Goal: Information Seeking & Learning: Learn about a topic

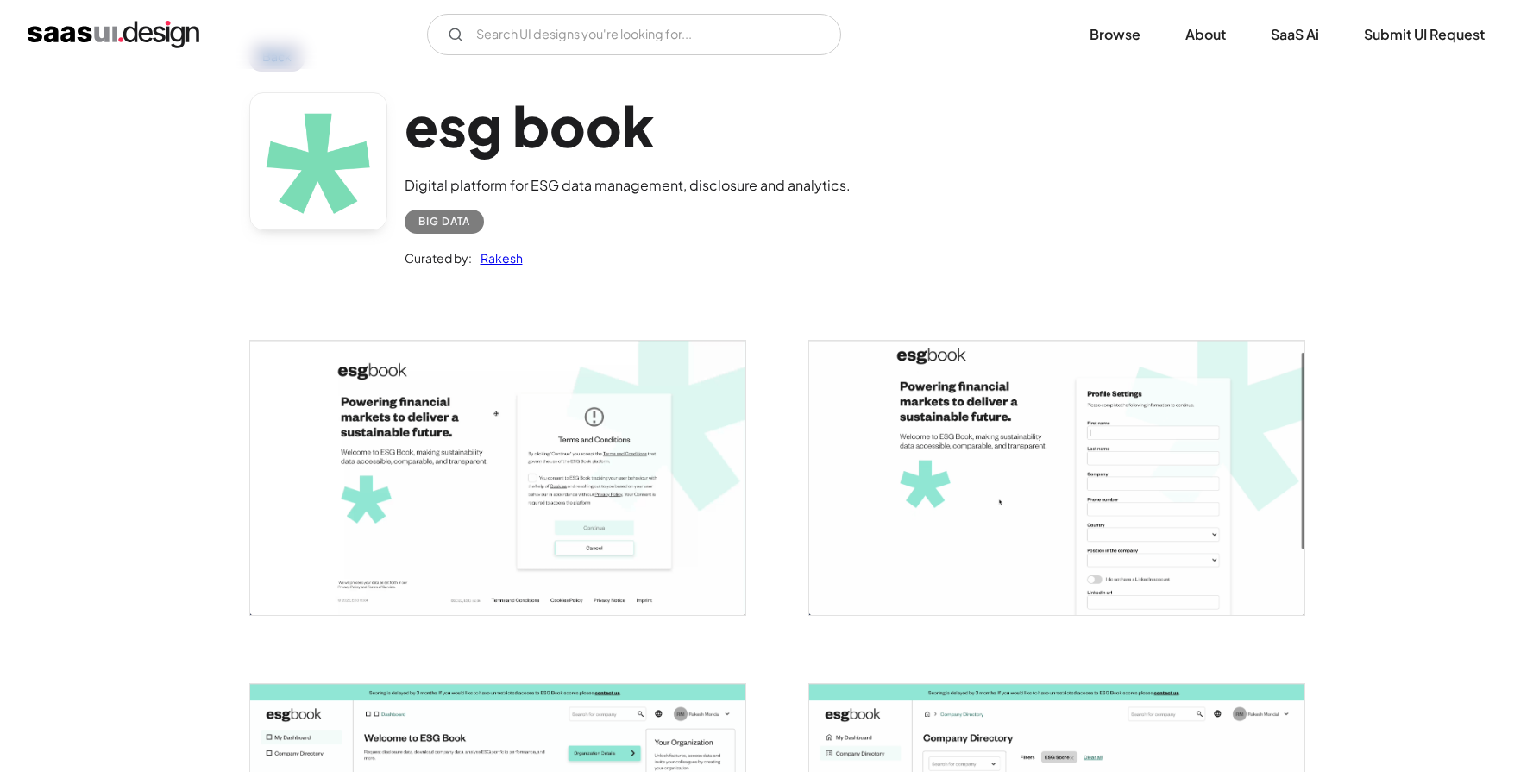
scroll to position [74, 0]
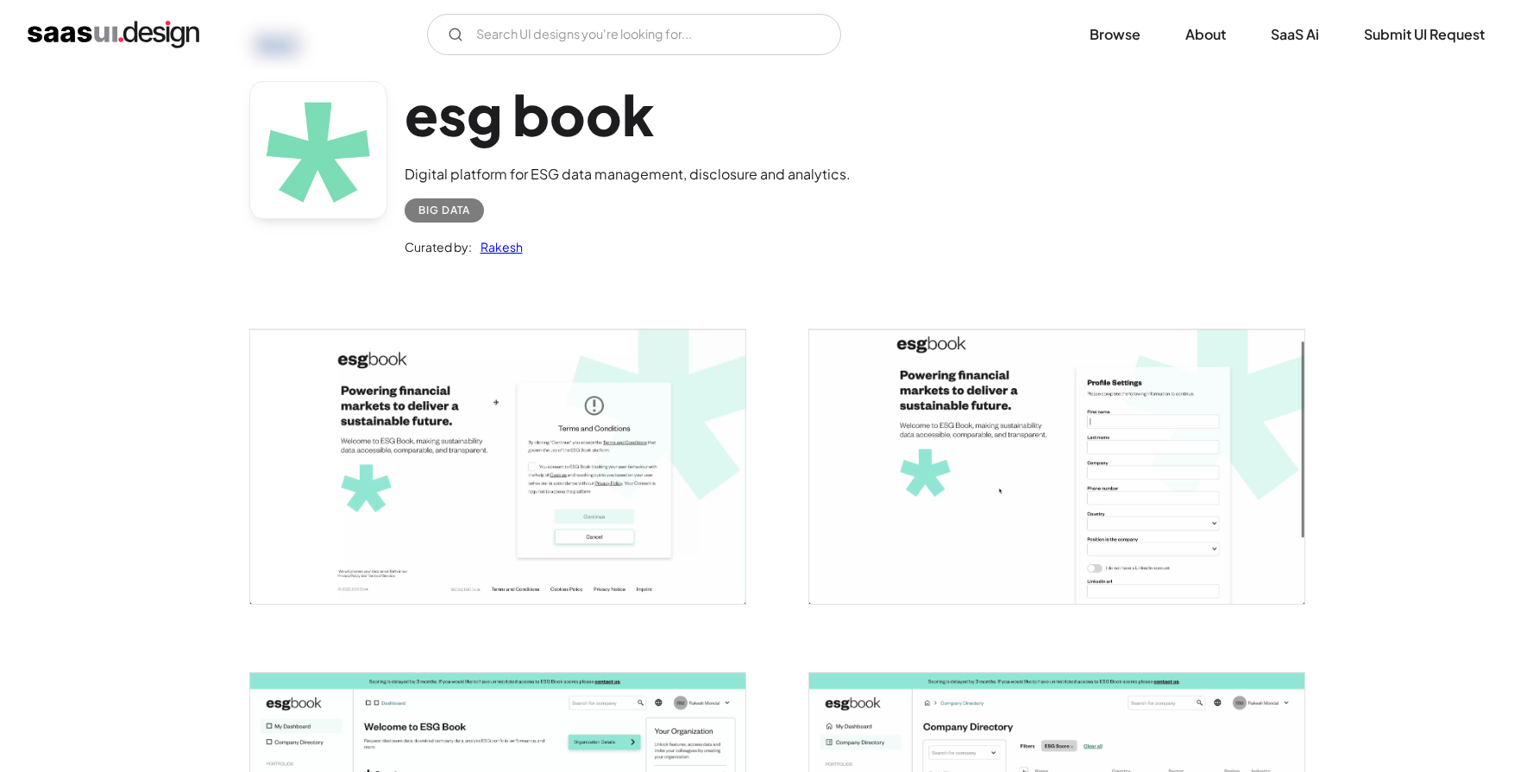
click at [452, 415] on img "open lightbox" at bounding box center [497, 467] width 495 height 274
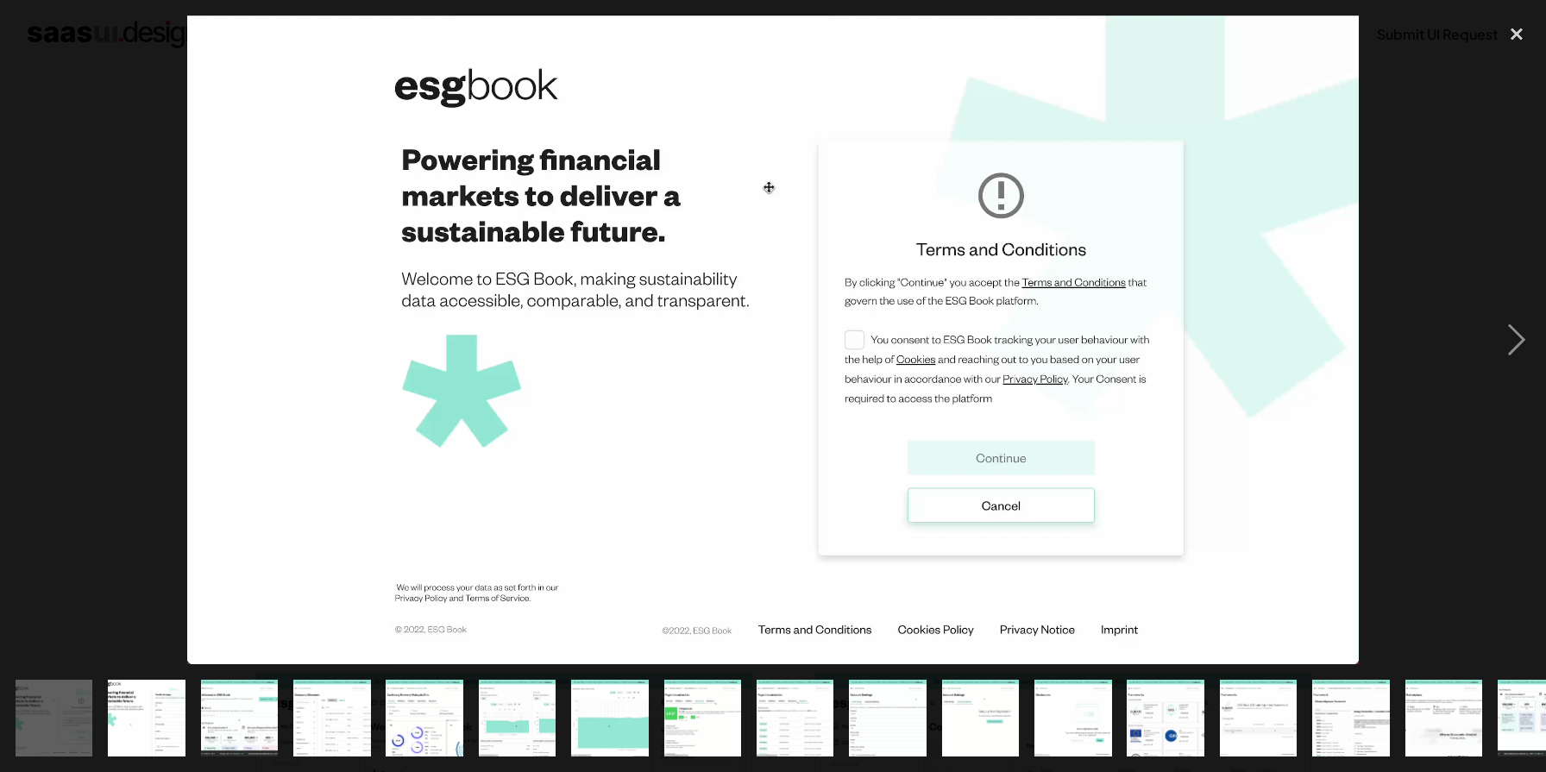
click at [156, 722] on img "show item 2 of 24" at bounding box center [147, 719] width 140 height 78
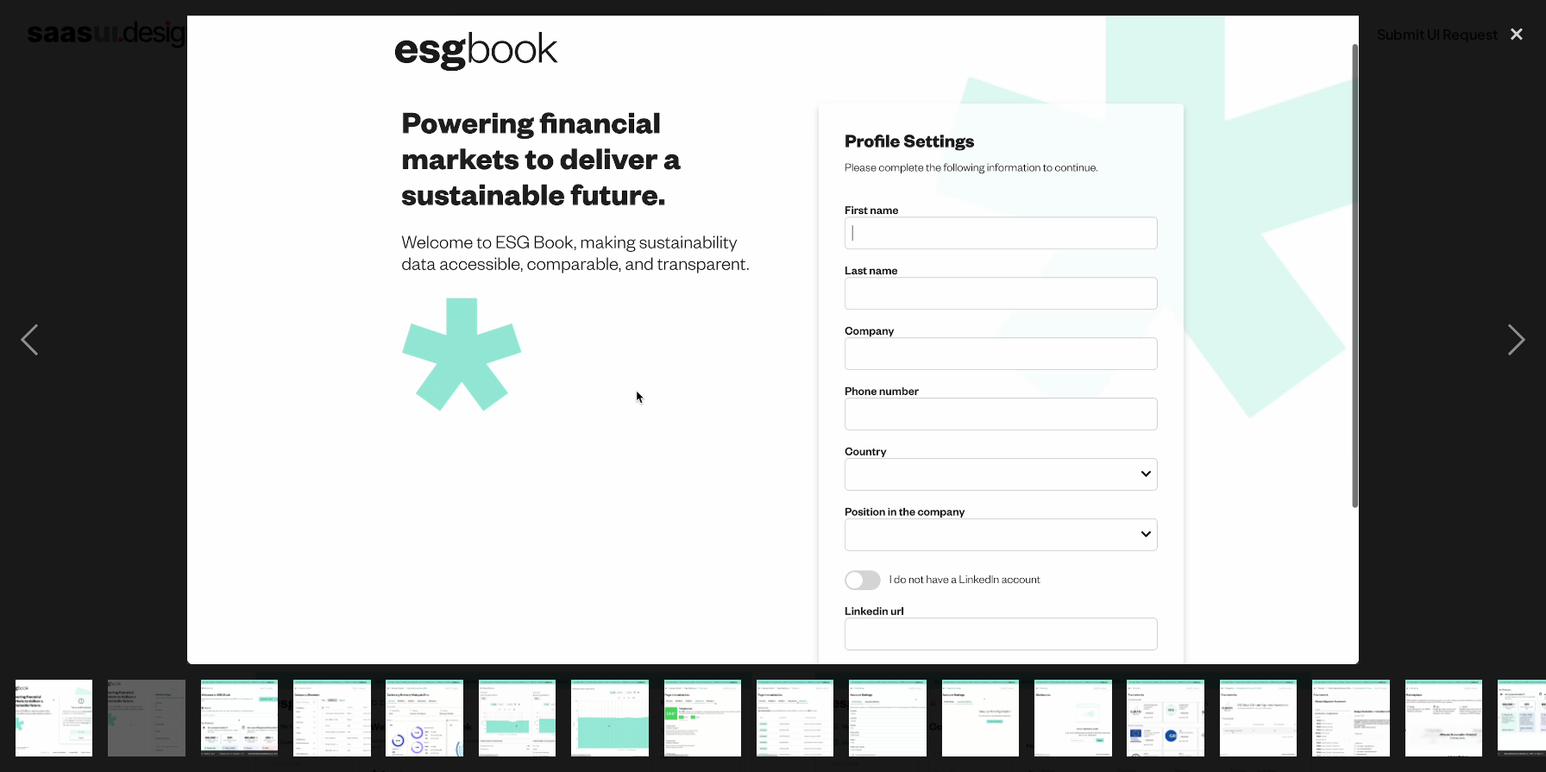
click at [242, 710] on img "show item 3 of 24" at bounding box center [240, 719] width 140 height 78
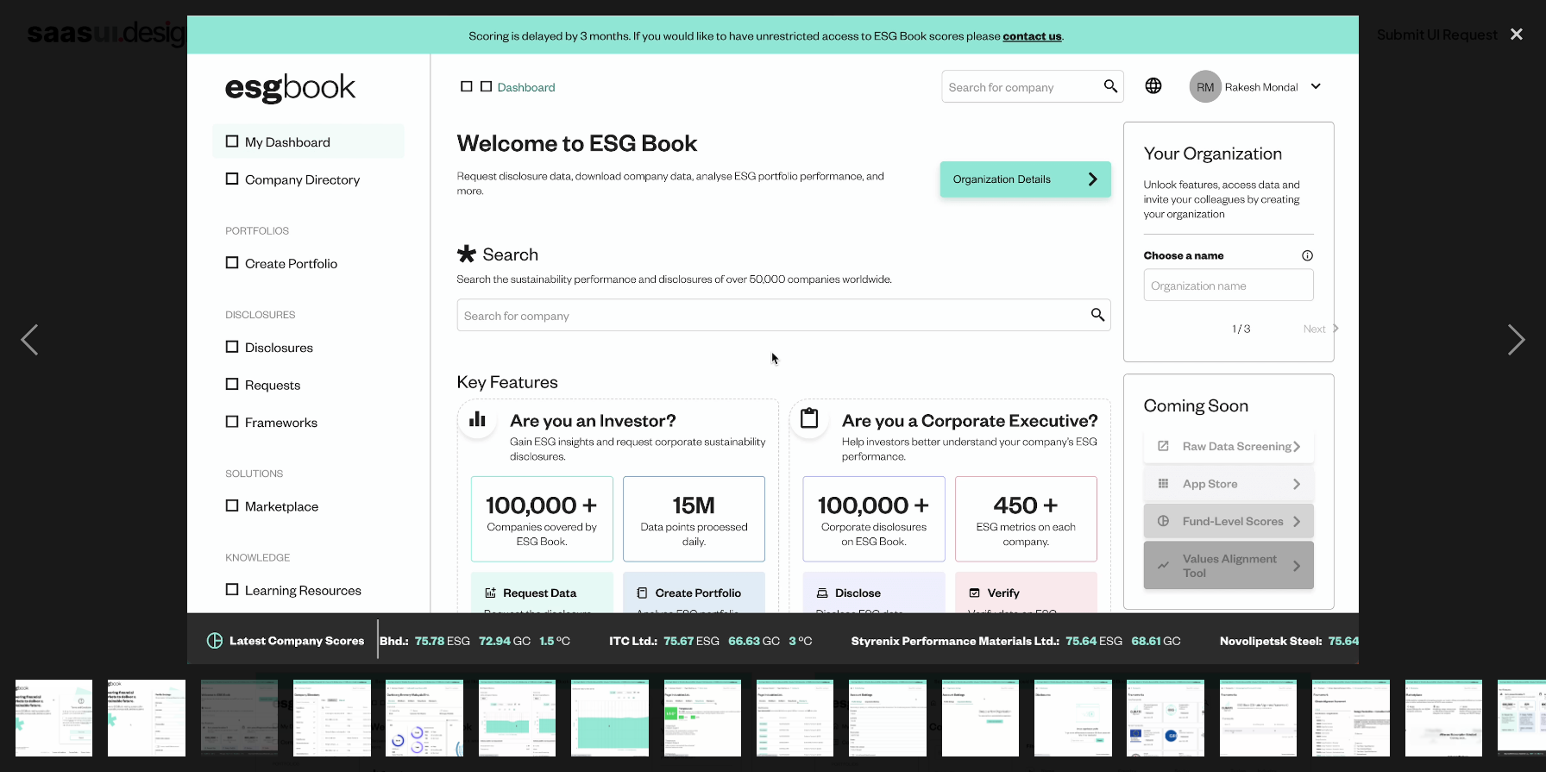
click at [369, 707] on img "show item 4 of 24" at bounding box center [332, 719] width 140 height 78
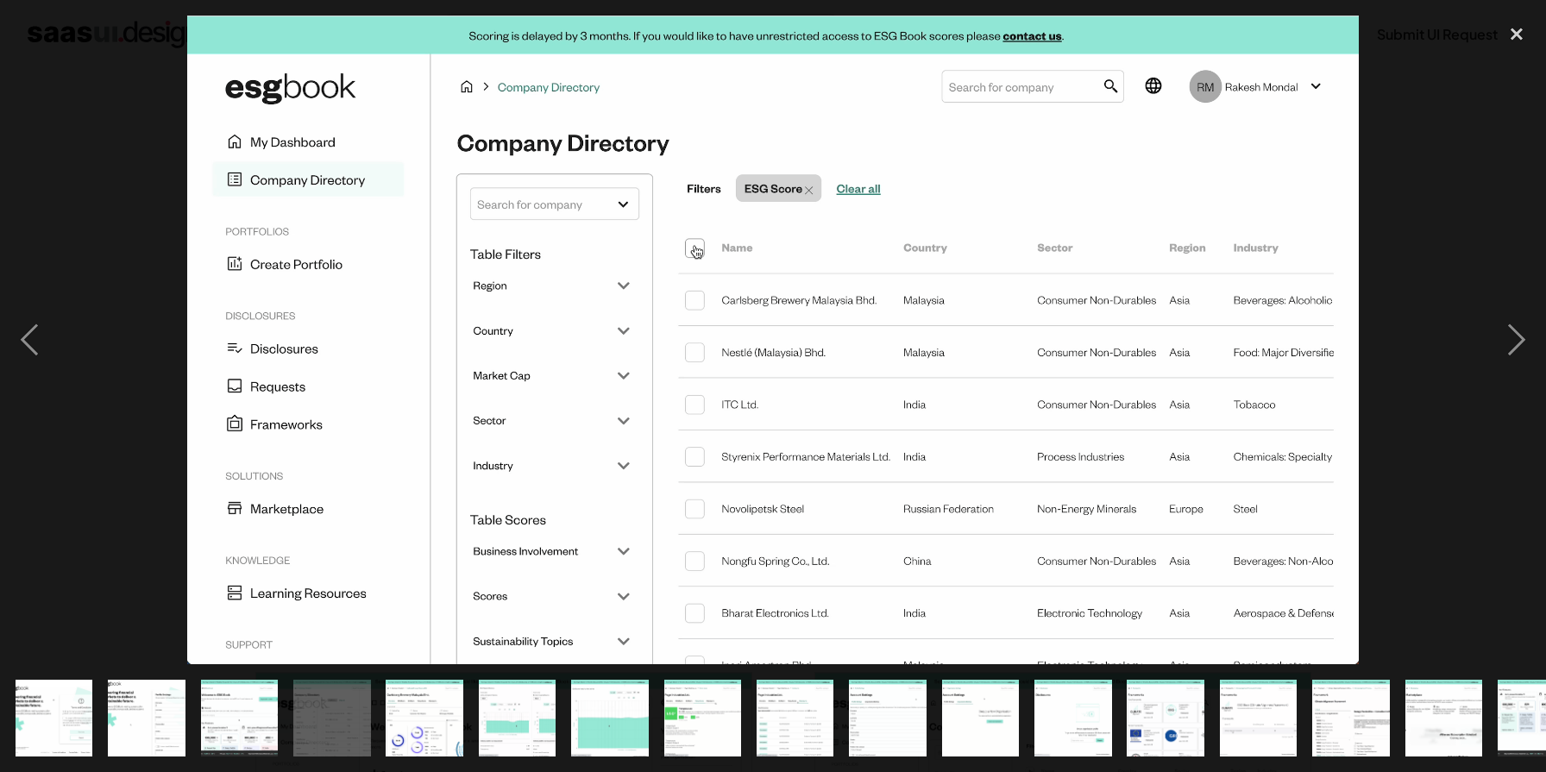
click at [449, 711] on img "show item 5 of 24" at bounding box center [425, 719] width 140 height 78
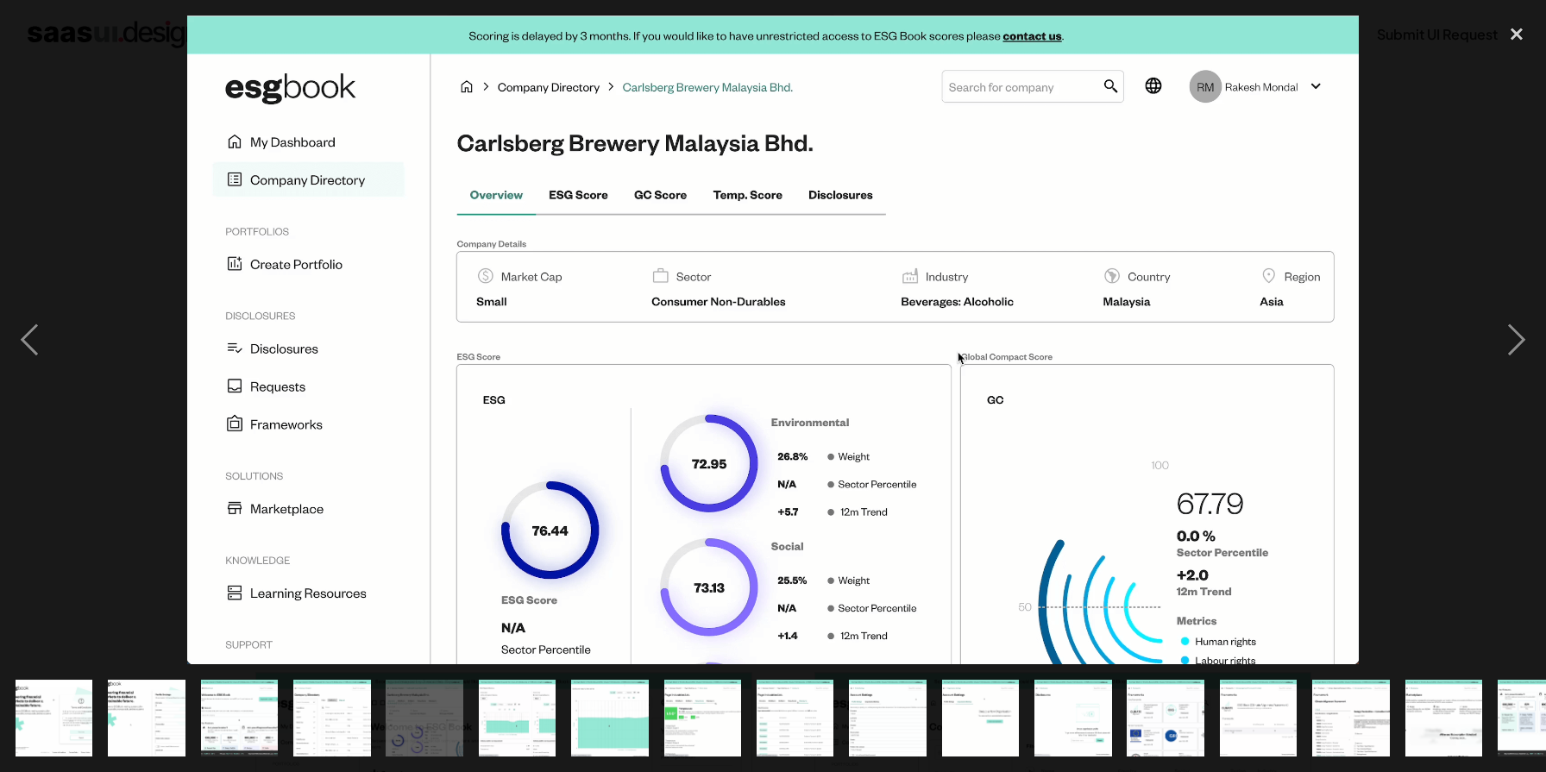
click at [527, 730] on img "show item 6 of 24" at bounding box center [518, 719] width 140 height 78
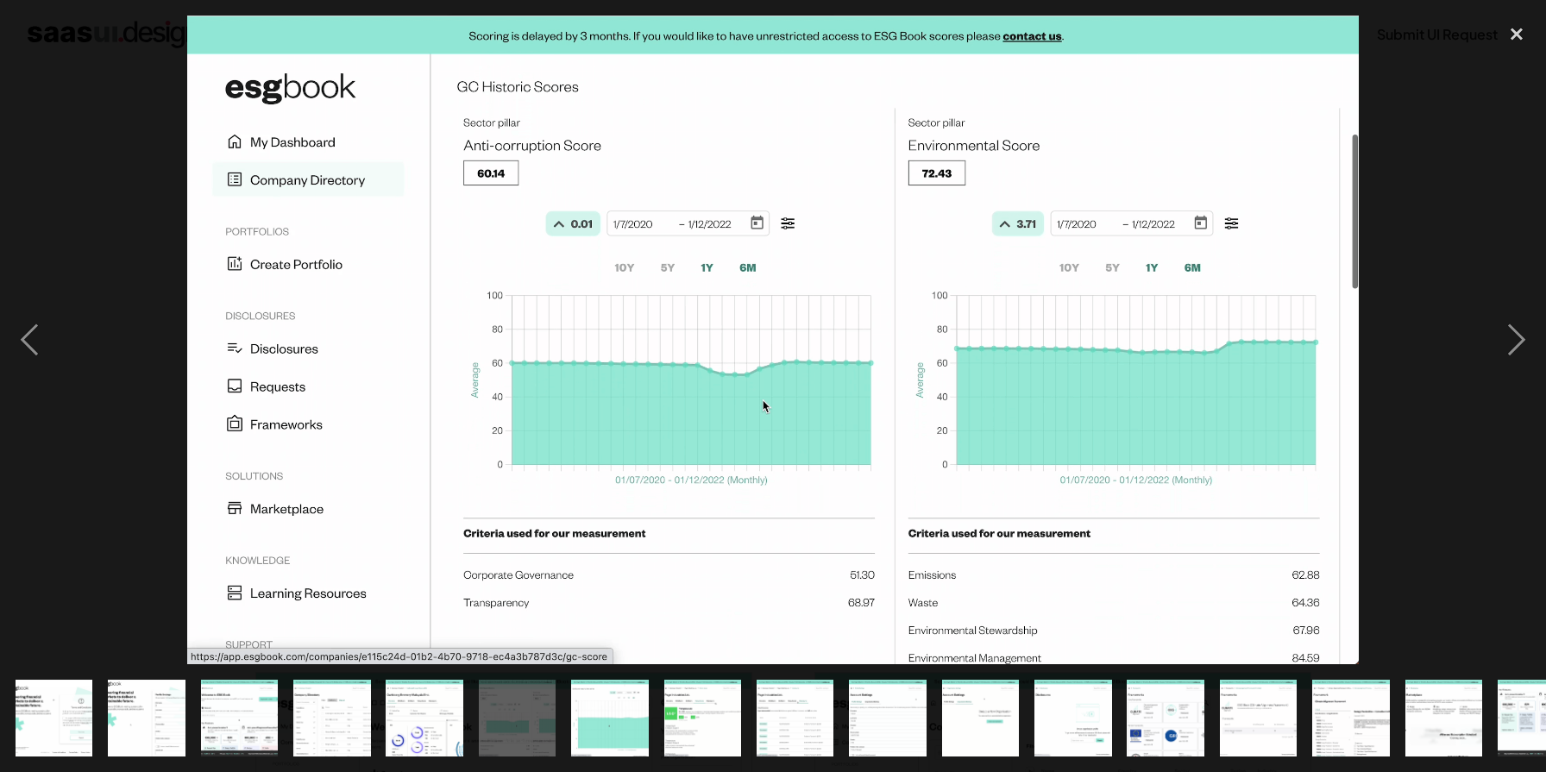
click at [610, 739] on img "show item 7 of 24" at bounding box center [610, 719] width 140 height 78
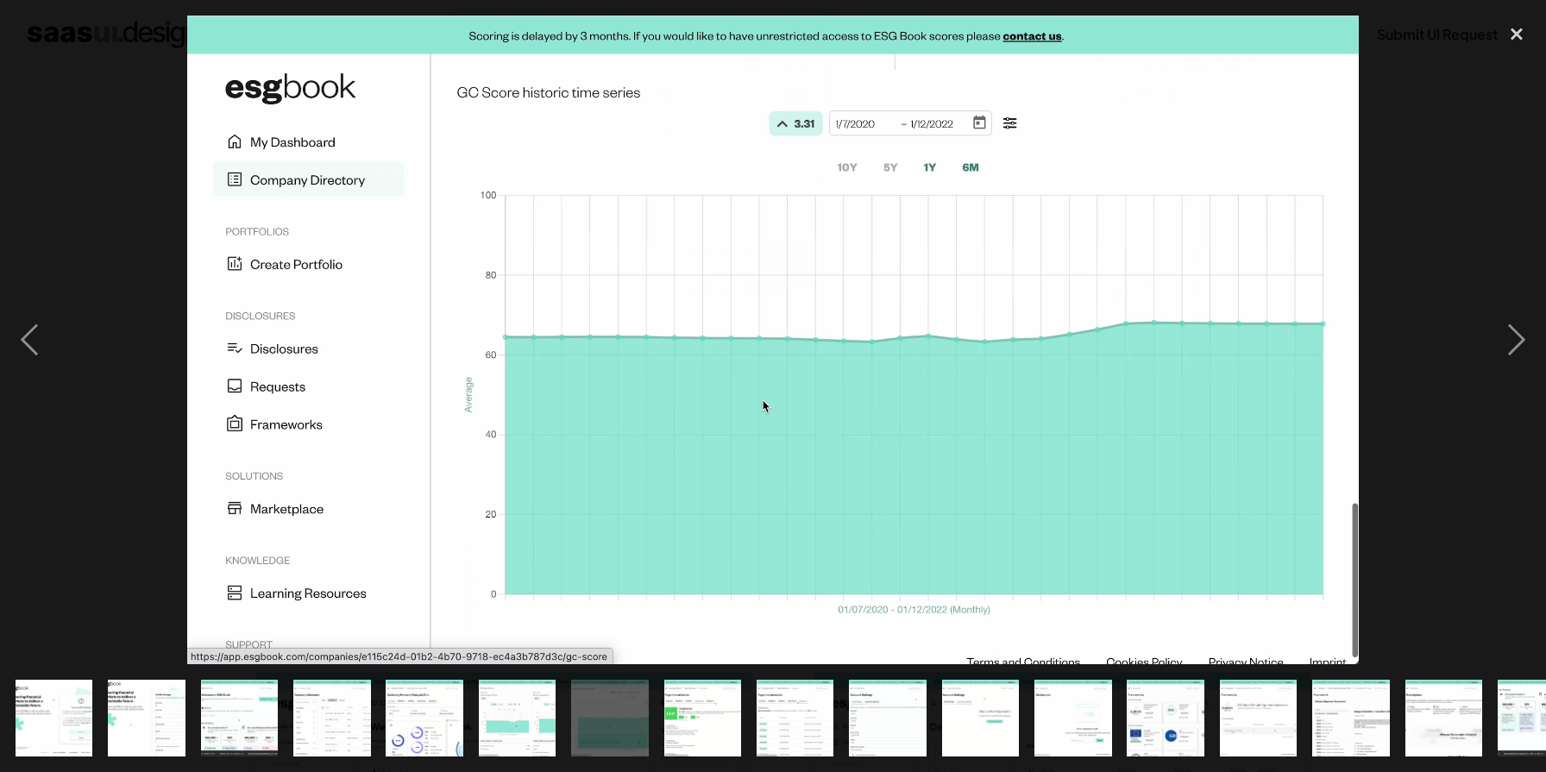
click at [671, 714] on img "show item 8 of 24" at bounding box center [702, 719] width 140 height 78
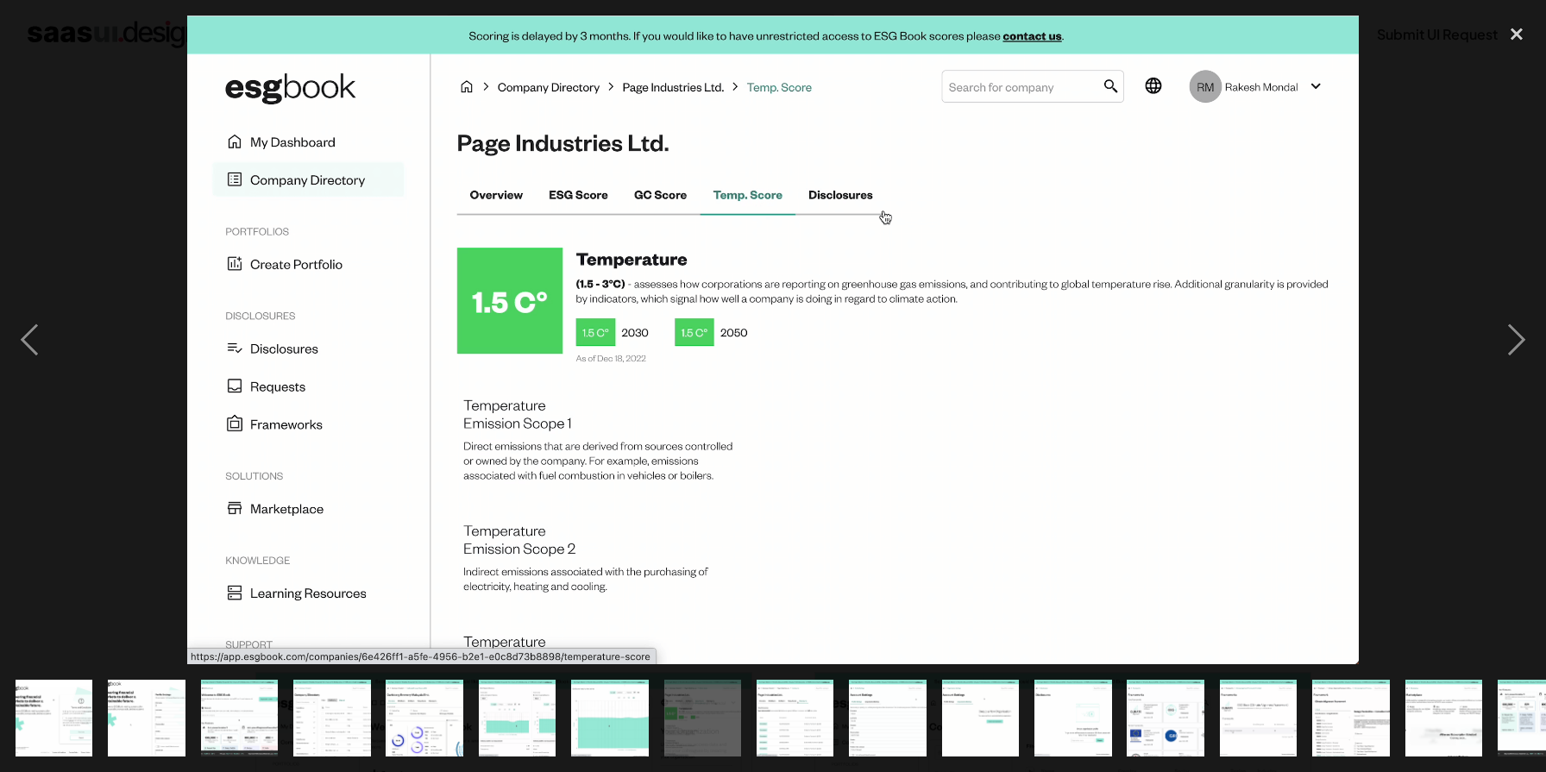
click at [813, 700] on img "show item 9 of 24" at bounding box center [795, 719] width 140 height 78
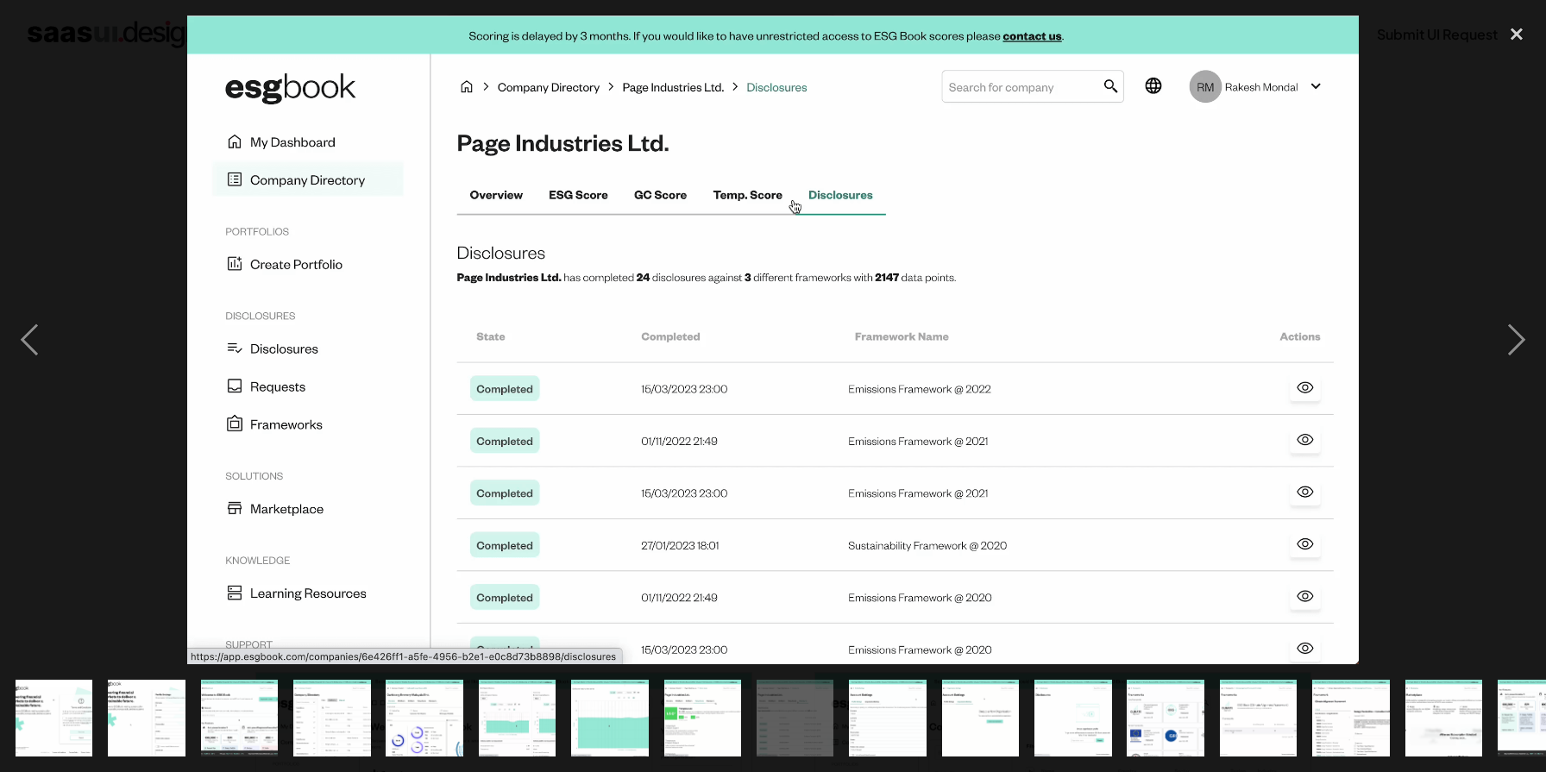
click at [874, 711] on img "show item 10 of 24" at bounding box center [888, 719] width 140 height 78
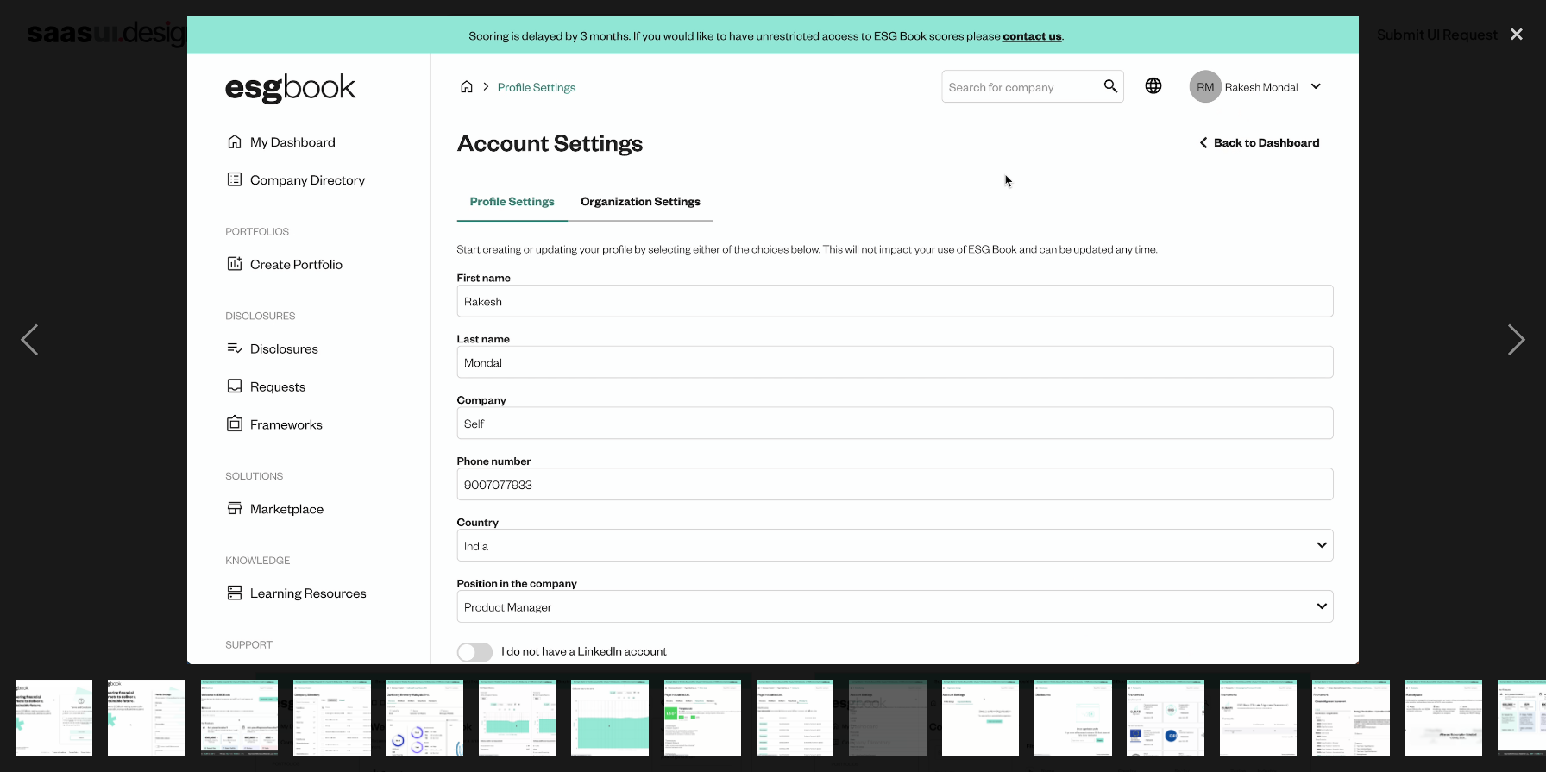
click at [995, 706] on img "show item 11 of 24" at bounding box center [981, 719] width 140 height 78
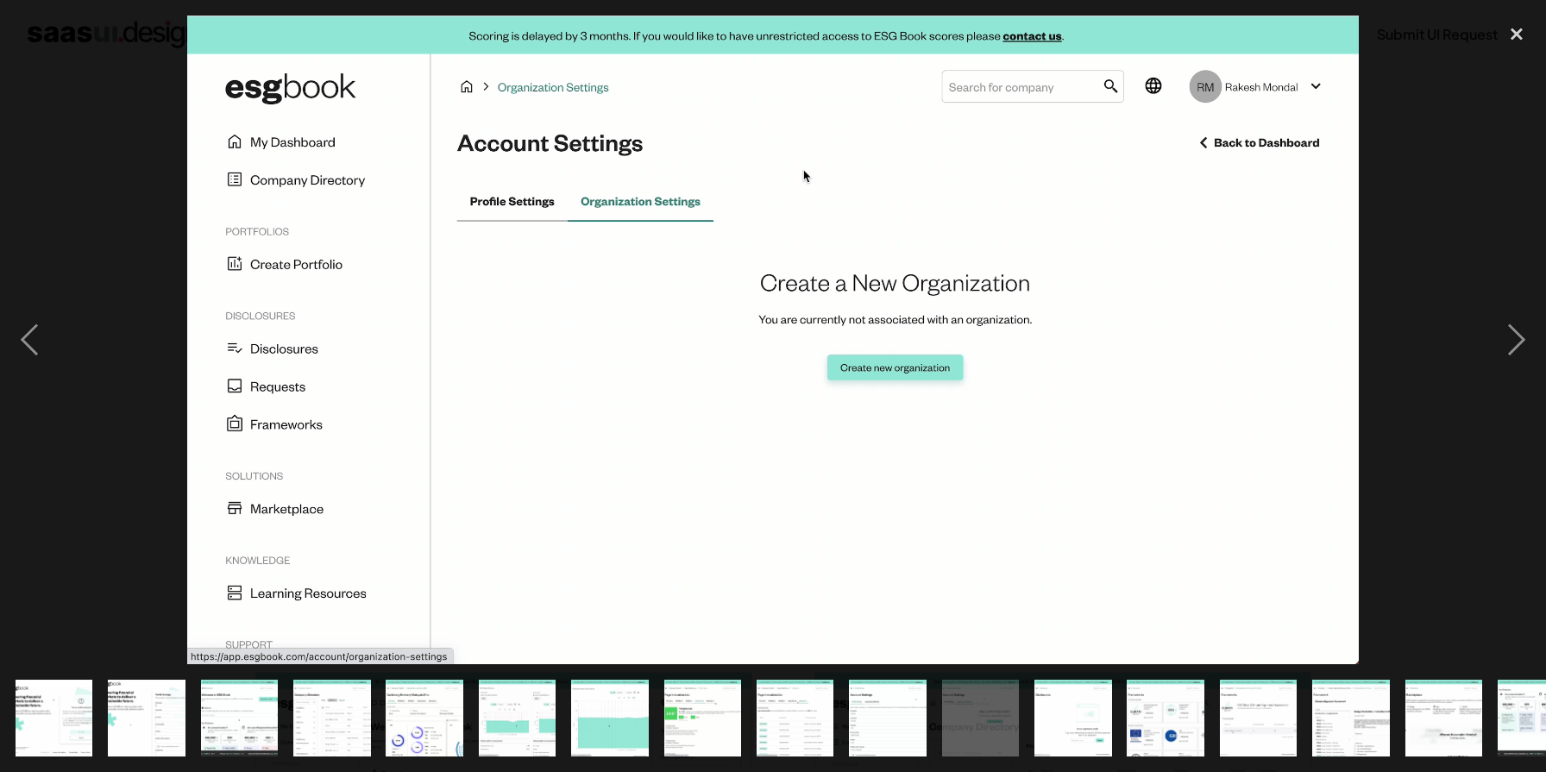
click at [1139, 725] on img "show item 13 of 24" at bounding box center [1165, 719] width 140 height 78
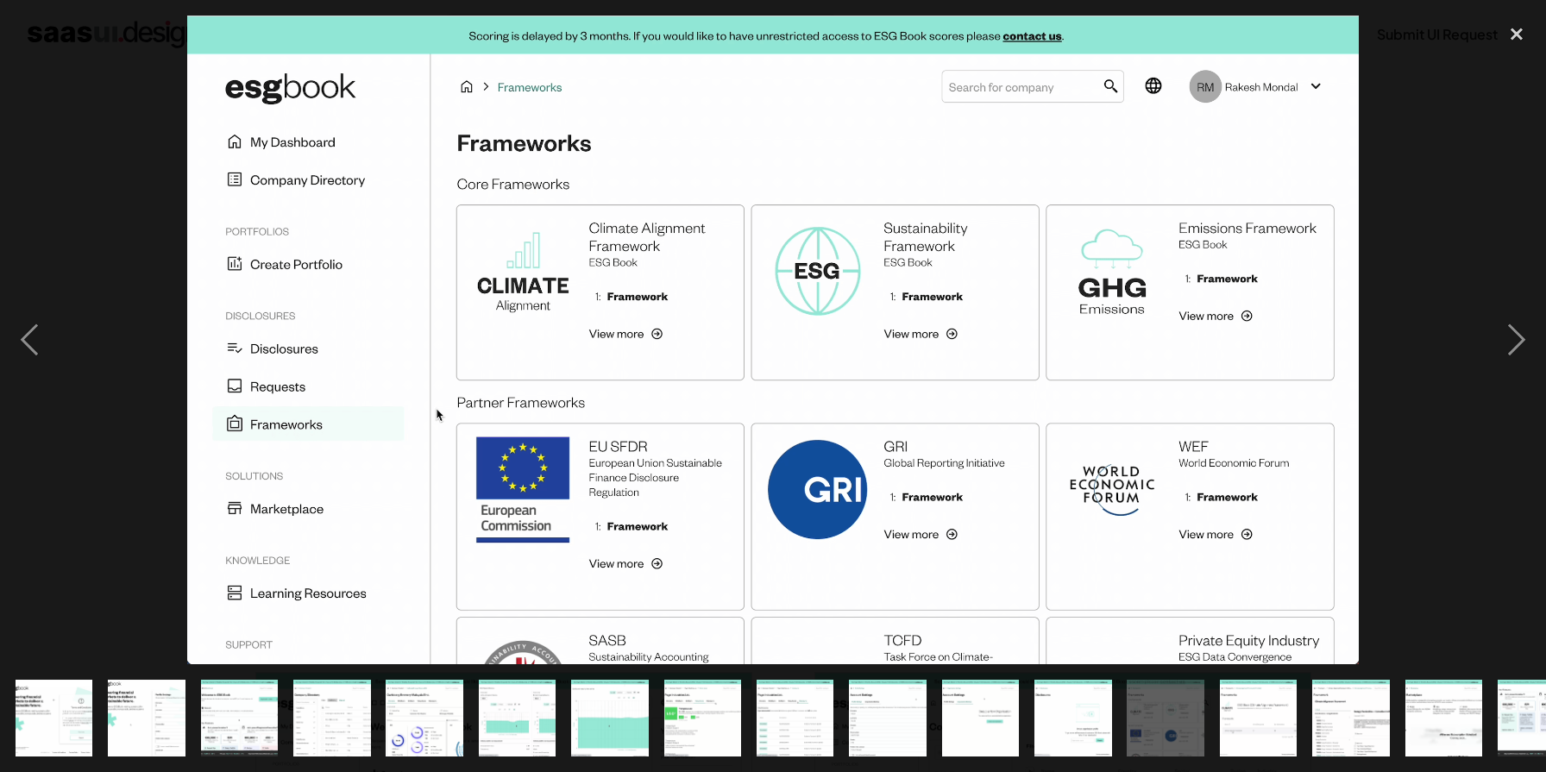
click at [1249, 700] on img "show item 14 of 24" at bounding box center [1259, 719] width 140 height 78
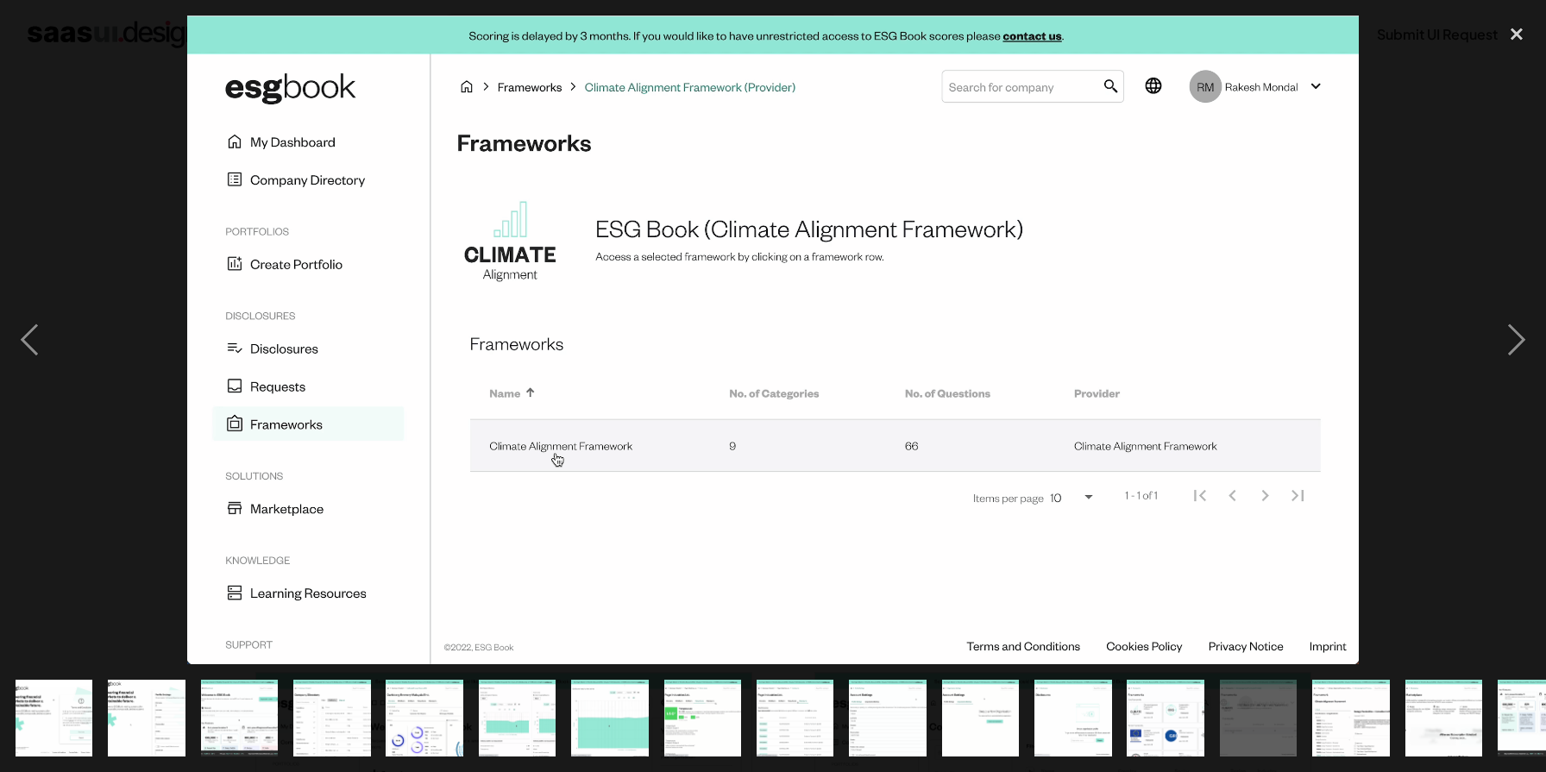
click at [1353, 706] on img "show item 15 of 24" at bounding box center [1351, 719] width 140 height 78
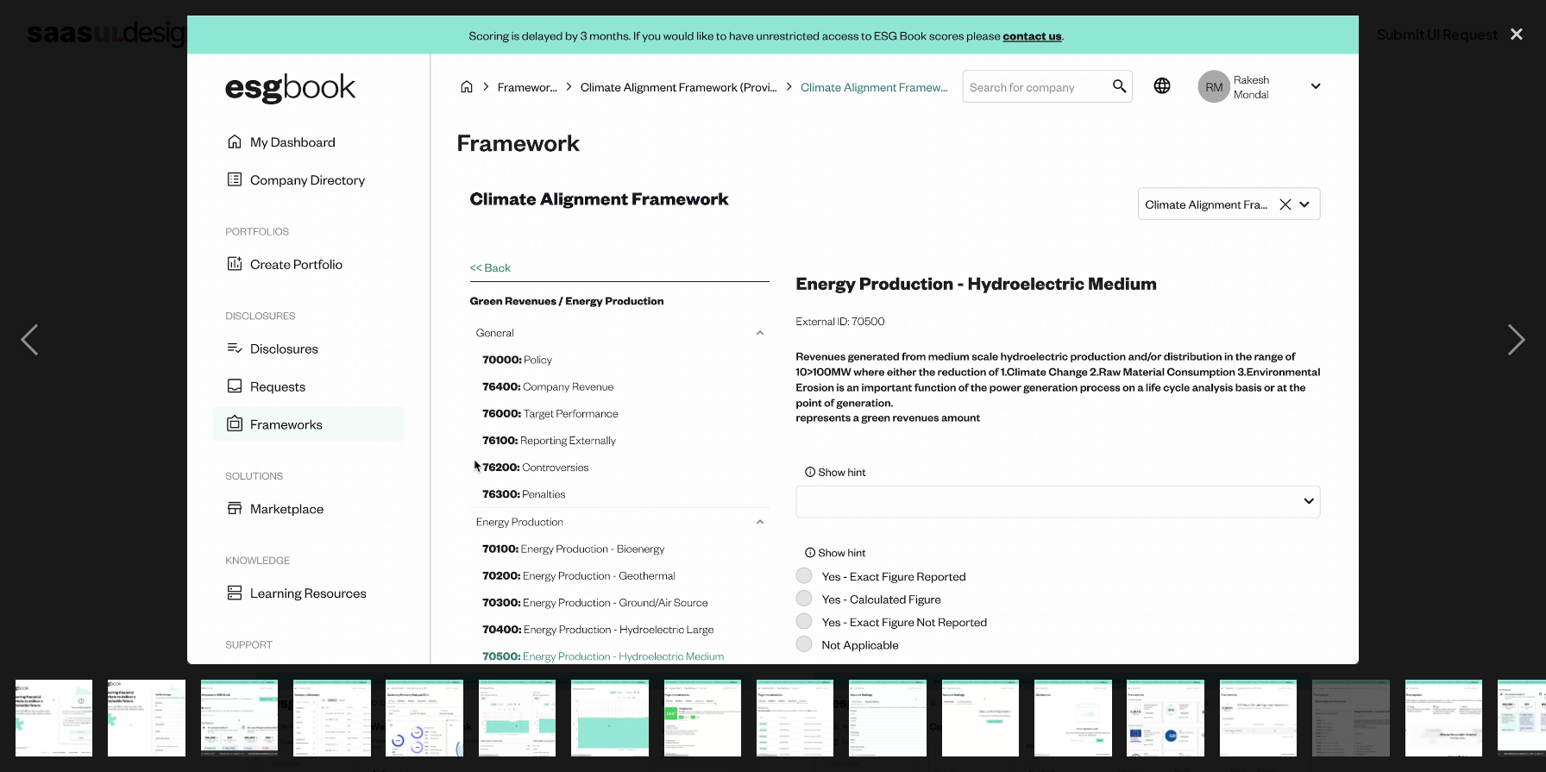
click at [1466, 290] on div at bounding box center [773, 340] width 1546 height 649
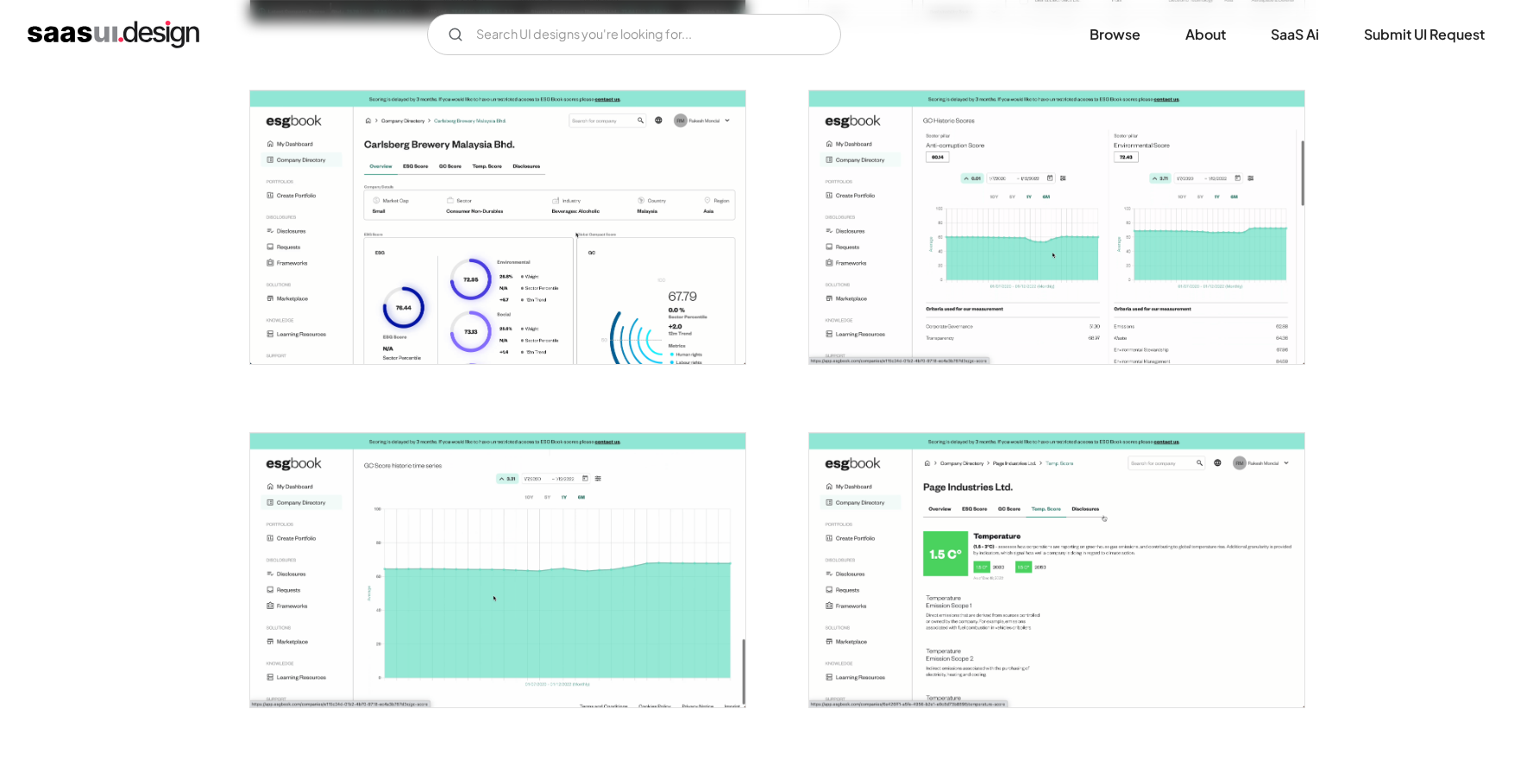
scroll to position [1012, 0]
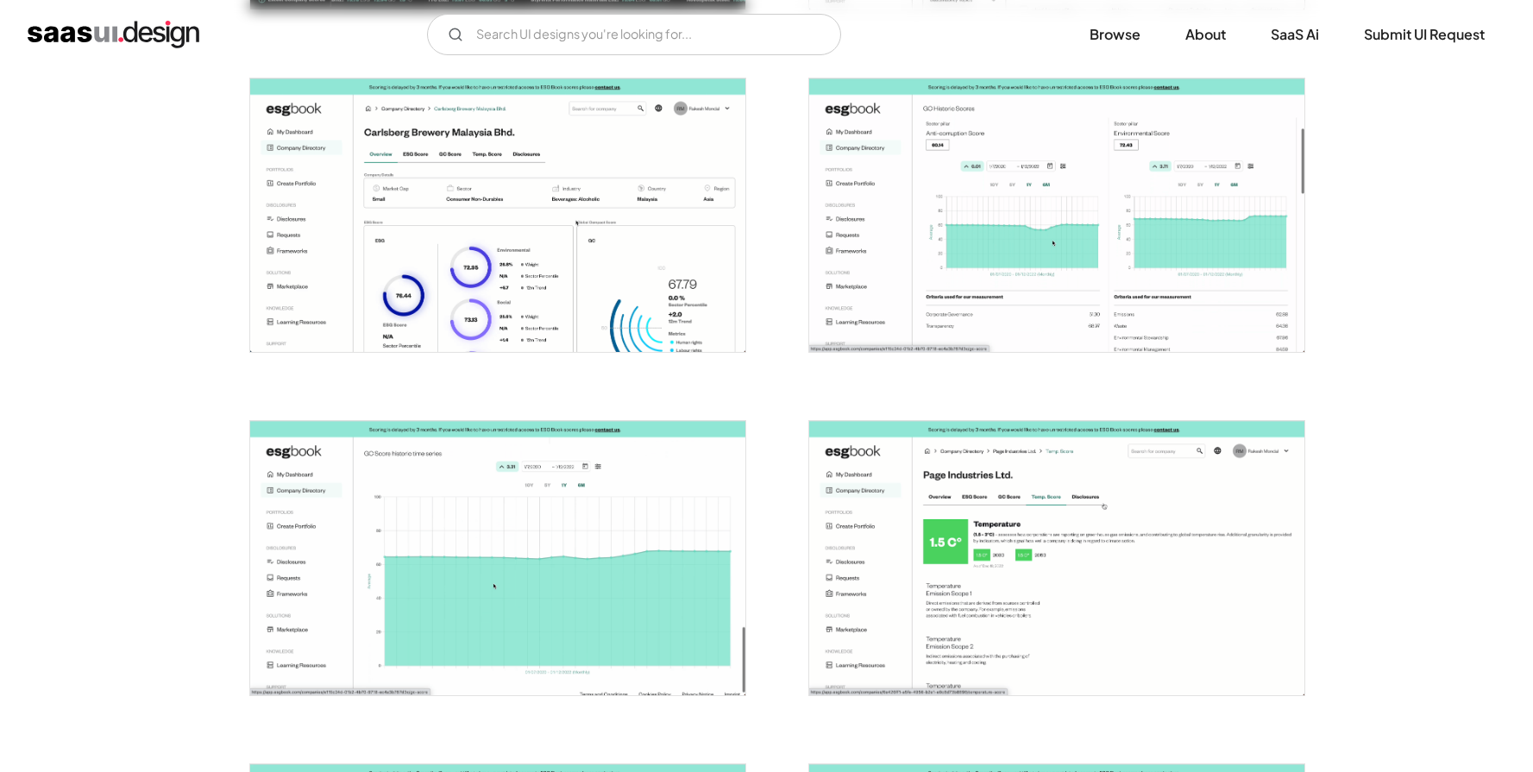
click at [595, 324] on img "open lightbox" at bounding box center [497, 215] width 495 height 274
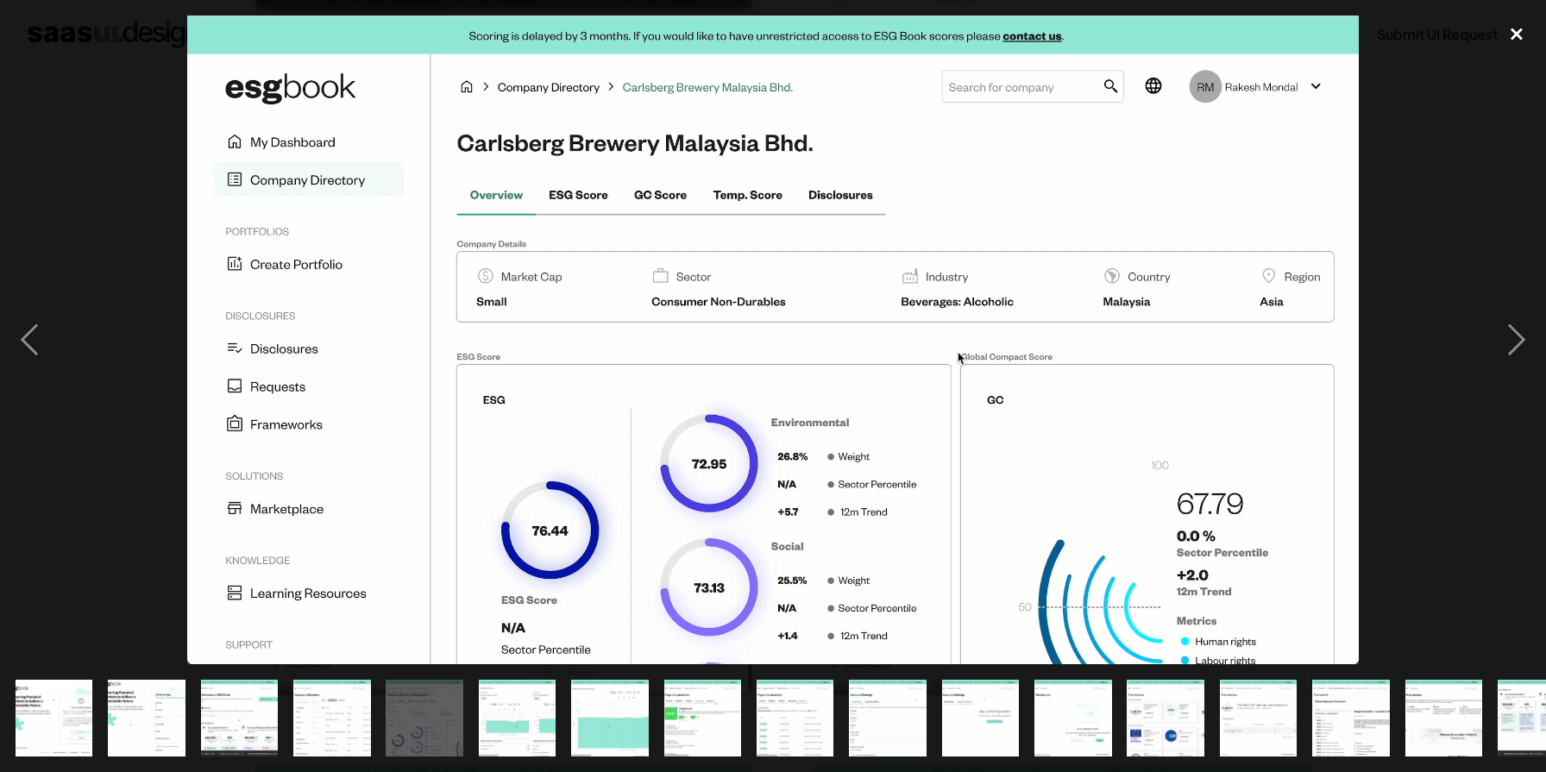
click at [1518, 33] on div "close lightbox" at bounding box center [1516, 35] width 59 height 38
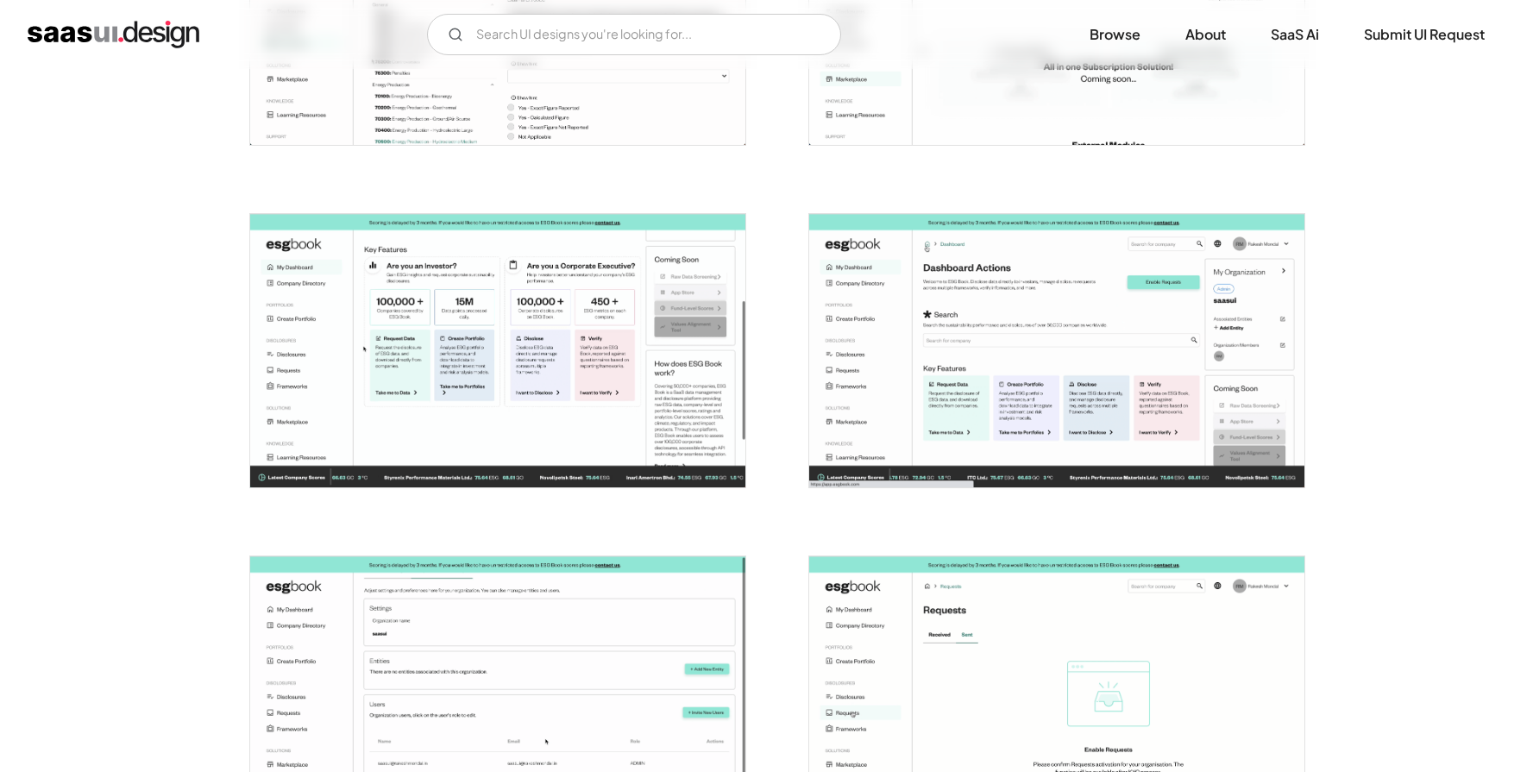
scroll to position [2943, 0]
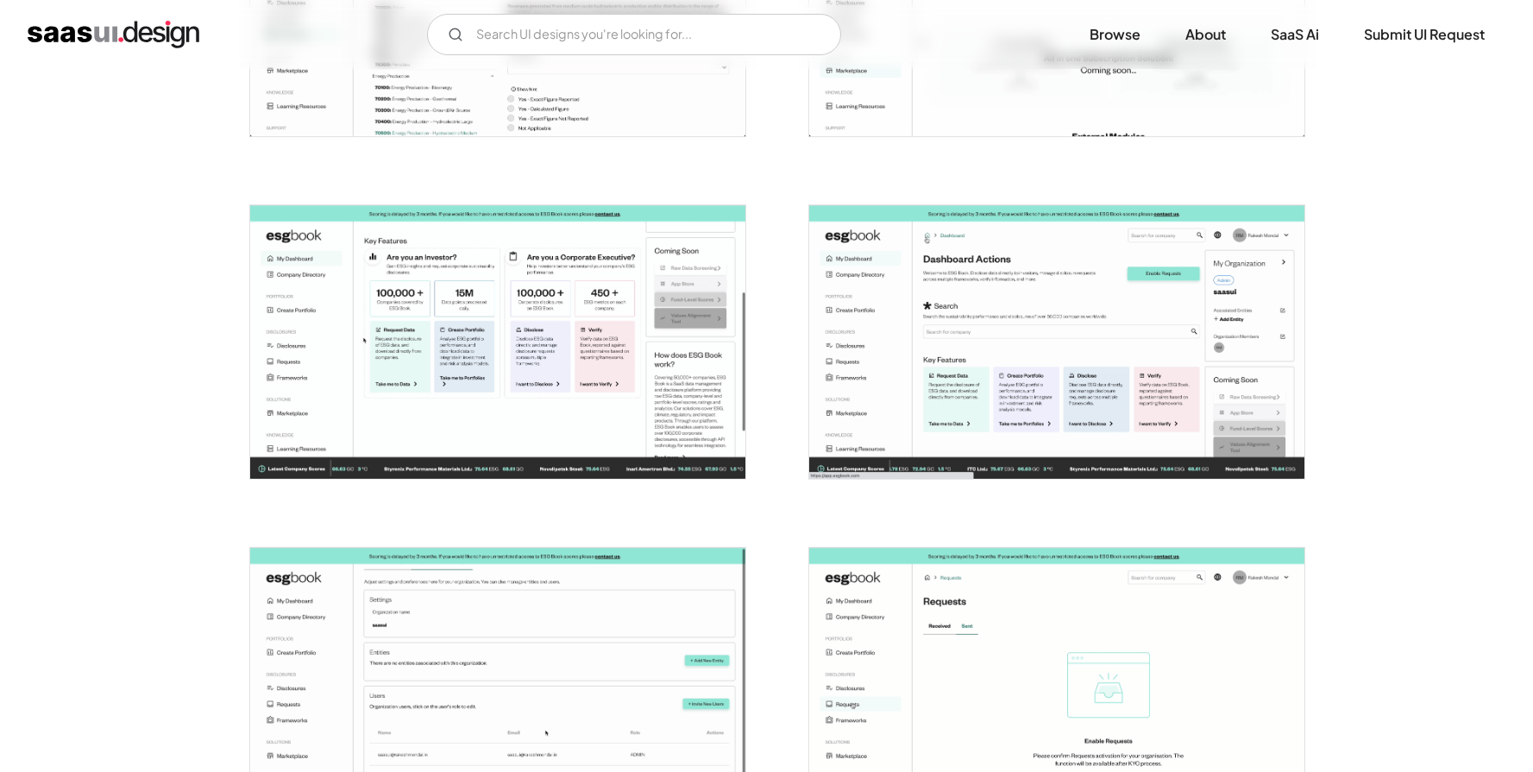
click at [964, 378] on img "open lightbox" at bounding box center [1056, 342] width 495 height 274
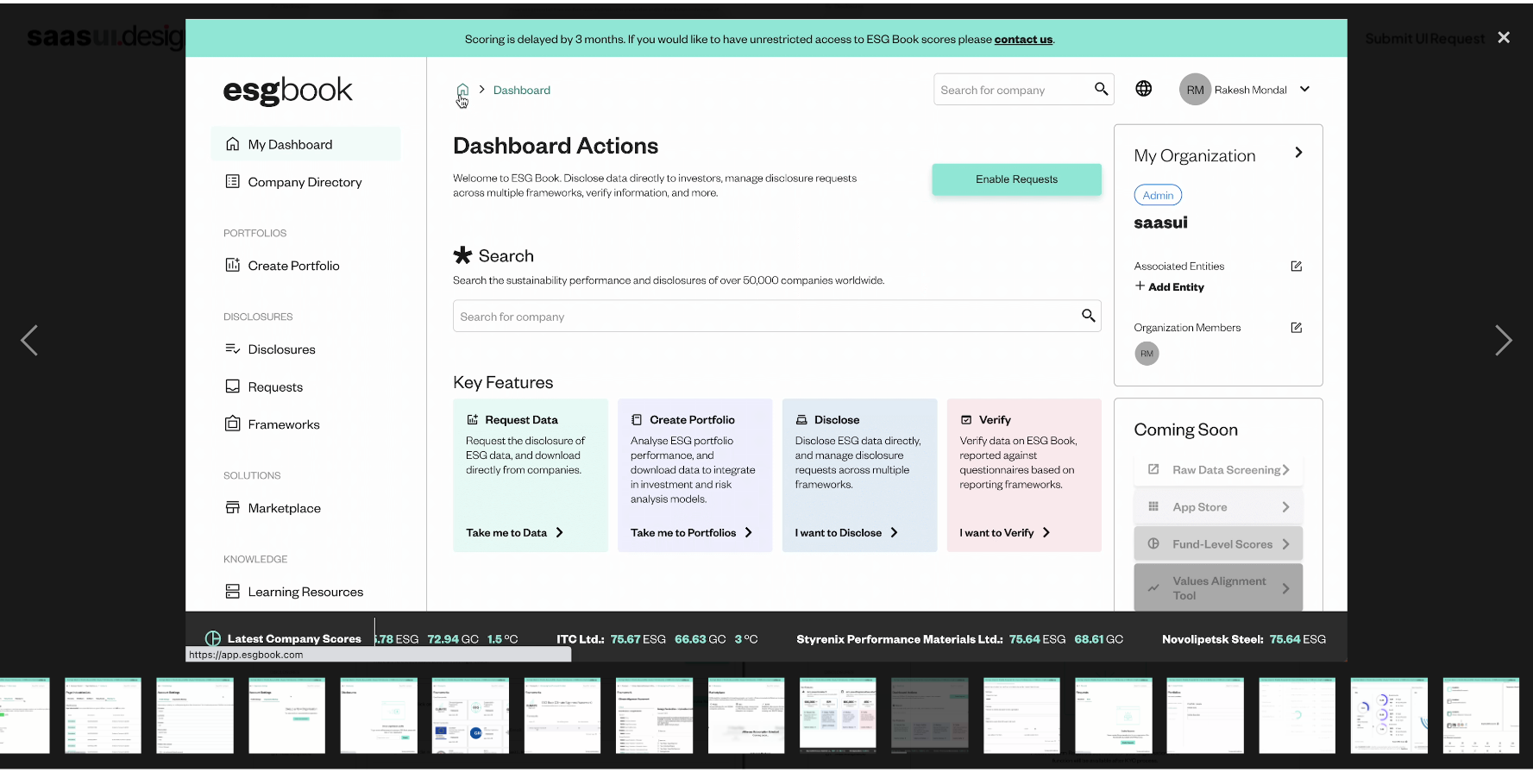
scroll to position [0, 693]
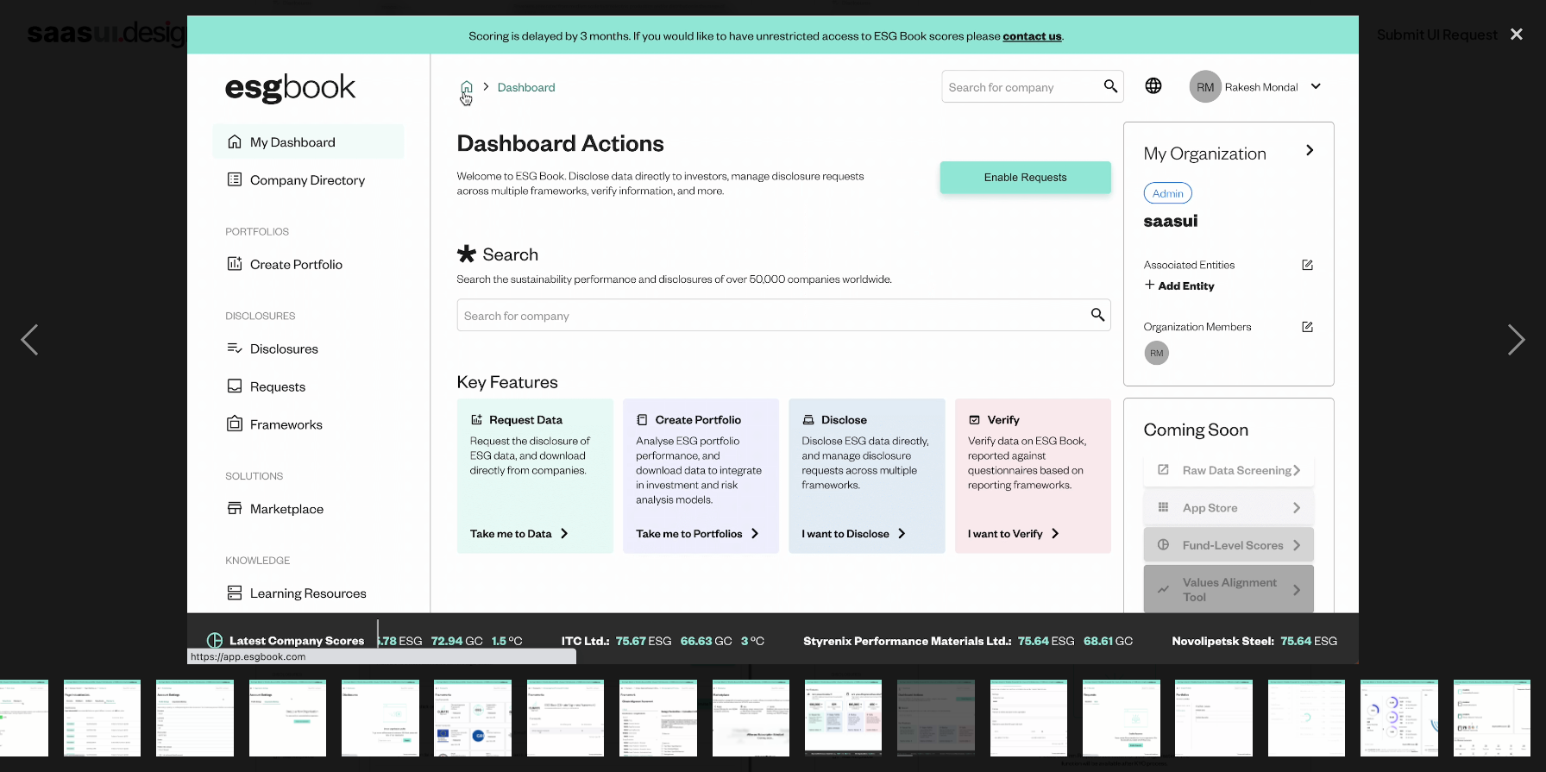
click at [1454, 255] on div at bounding box center [773, 340] width 1546 height 649
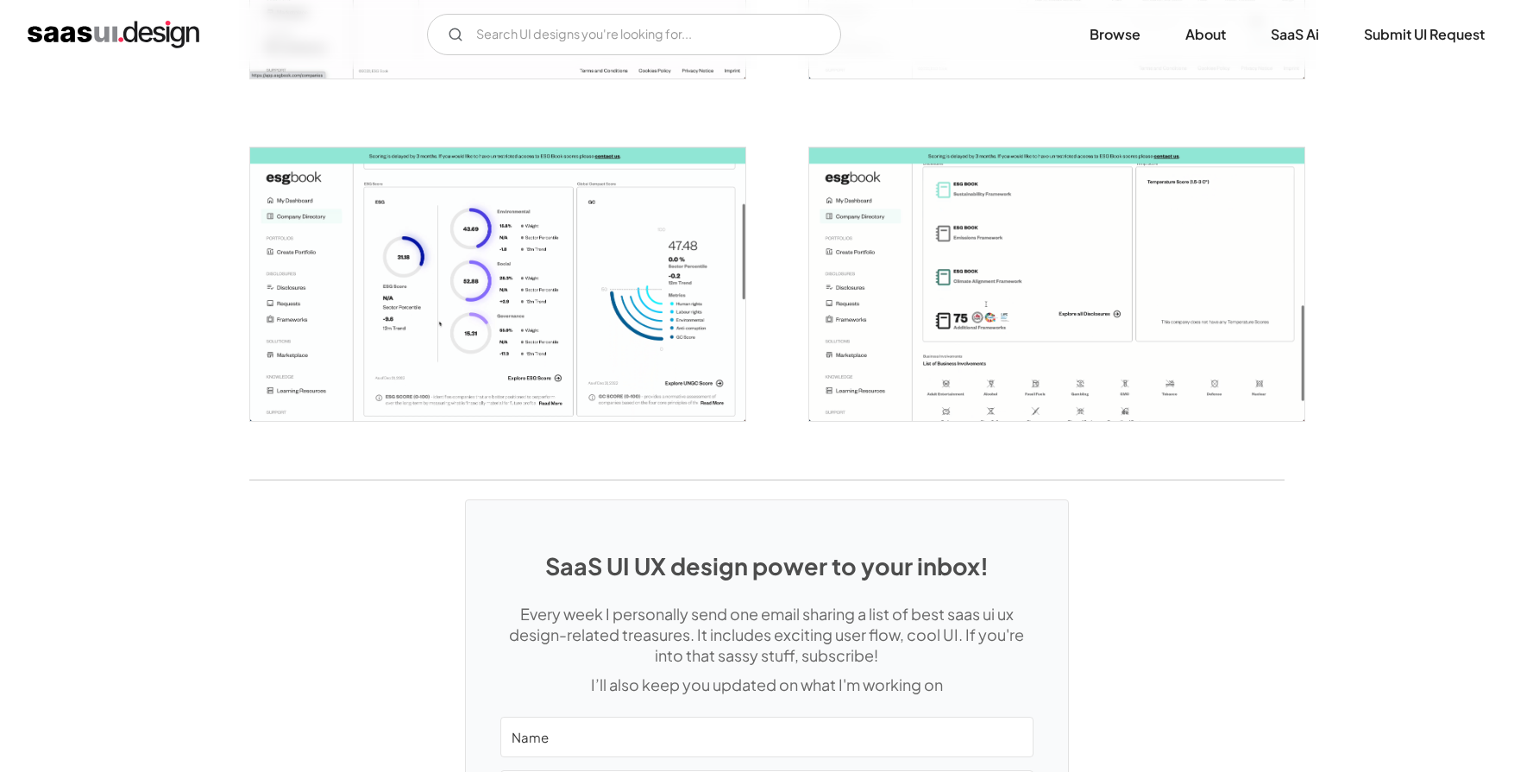
scroll to position [4011, 0]
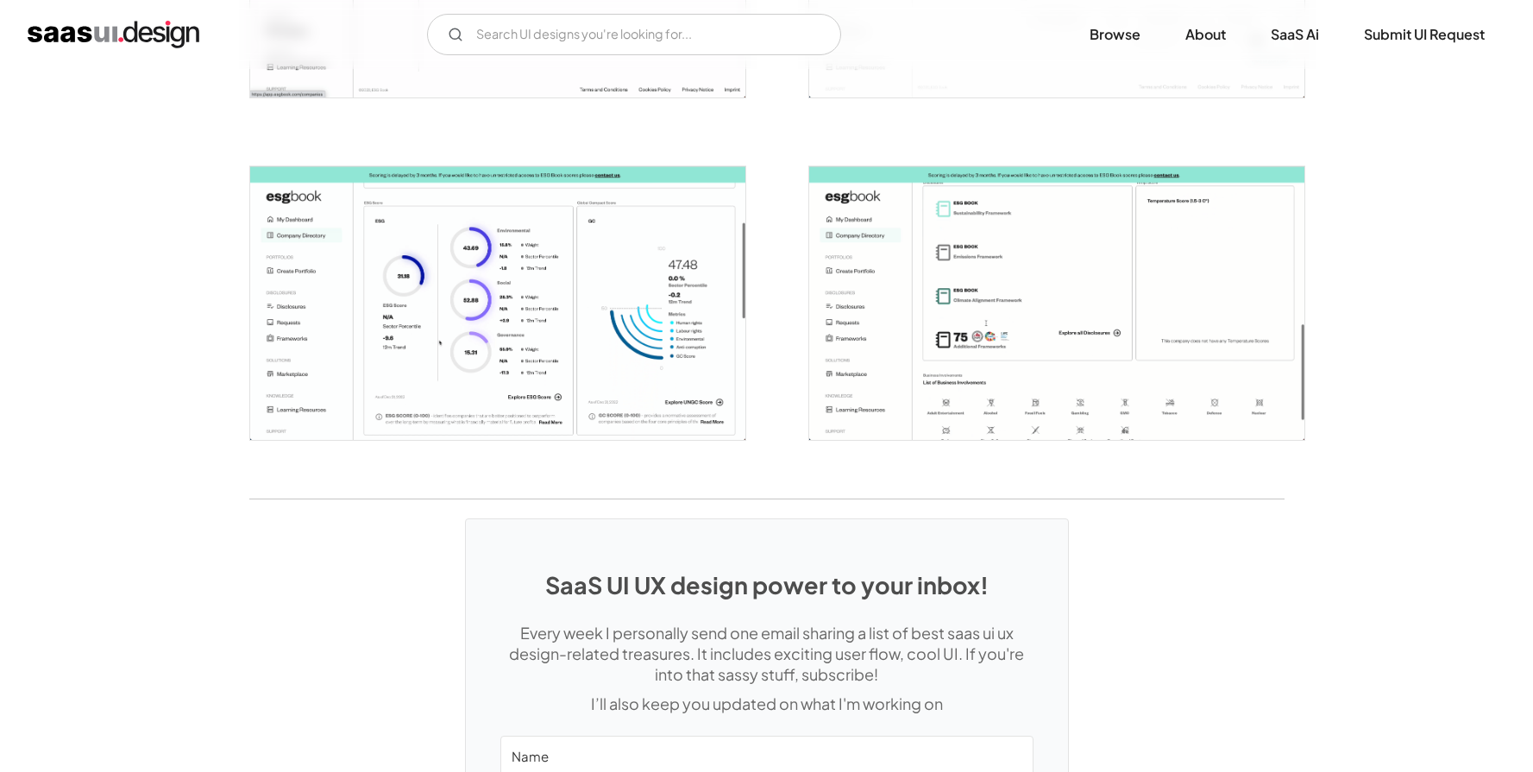
click at [635, 338] on img "open lightbox" at bounding box center [497, 303] width 495 height 274
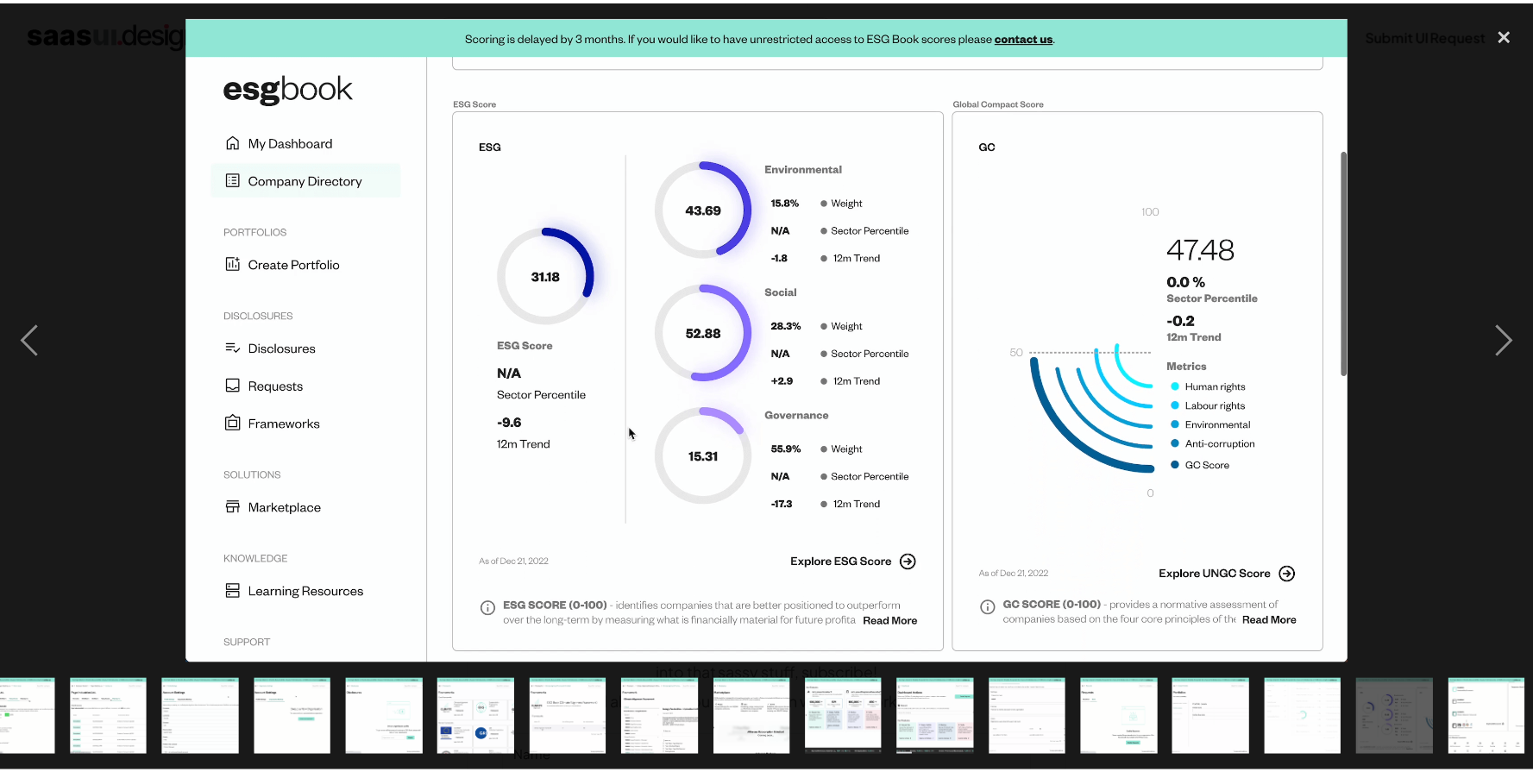
scroll to position [0, 693]
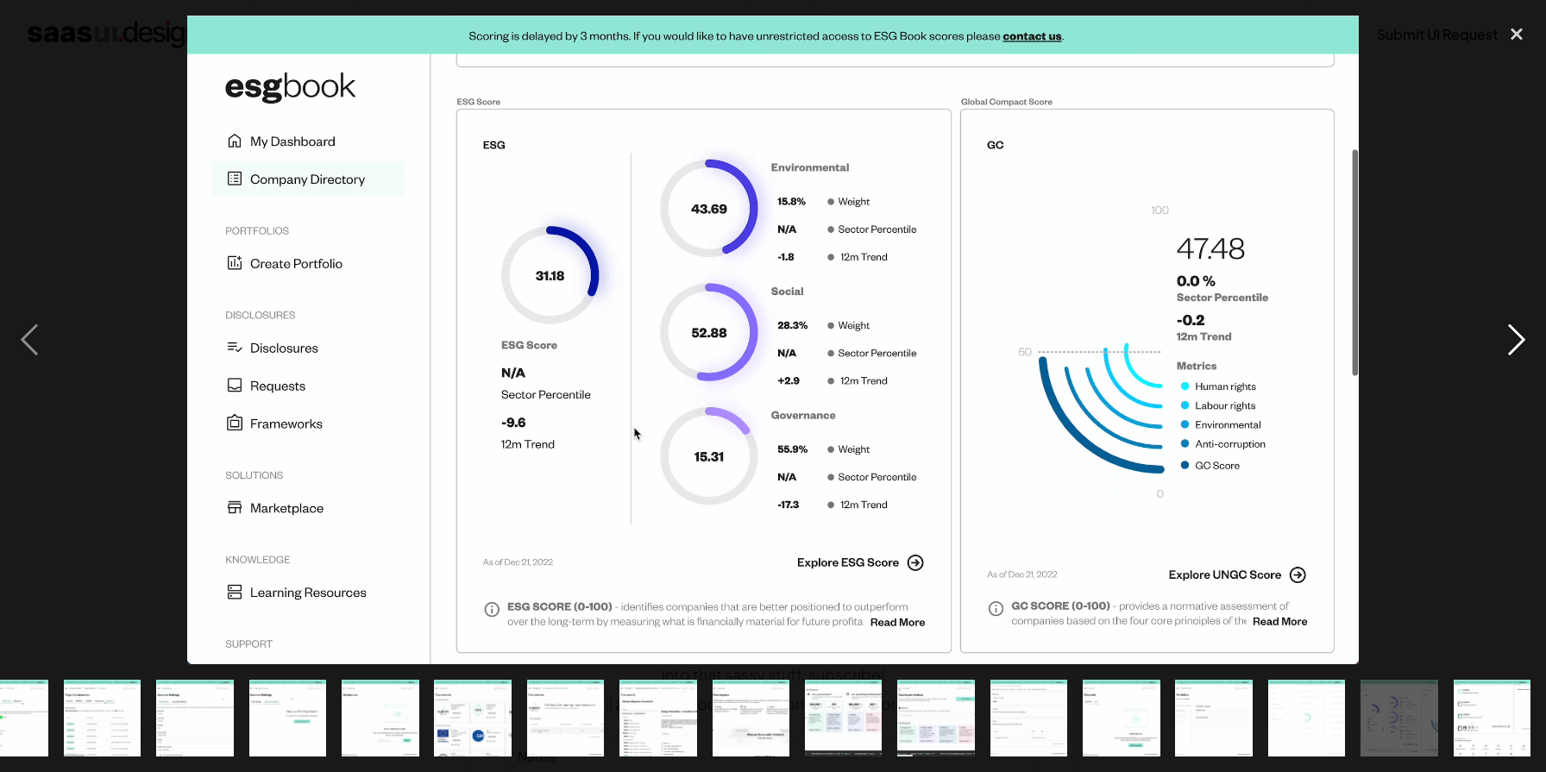
click at [1511, 329] on div "next image" at bounding box center [1516, 340] width 59 height 649
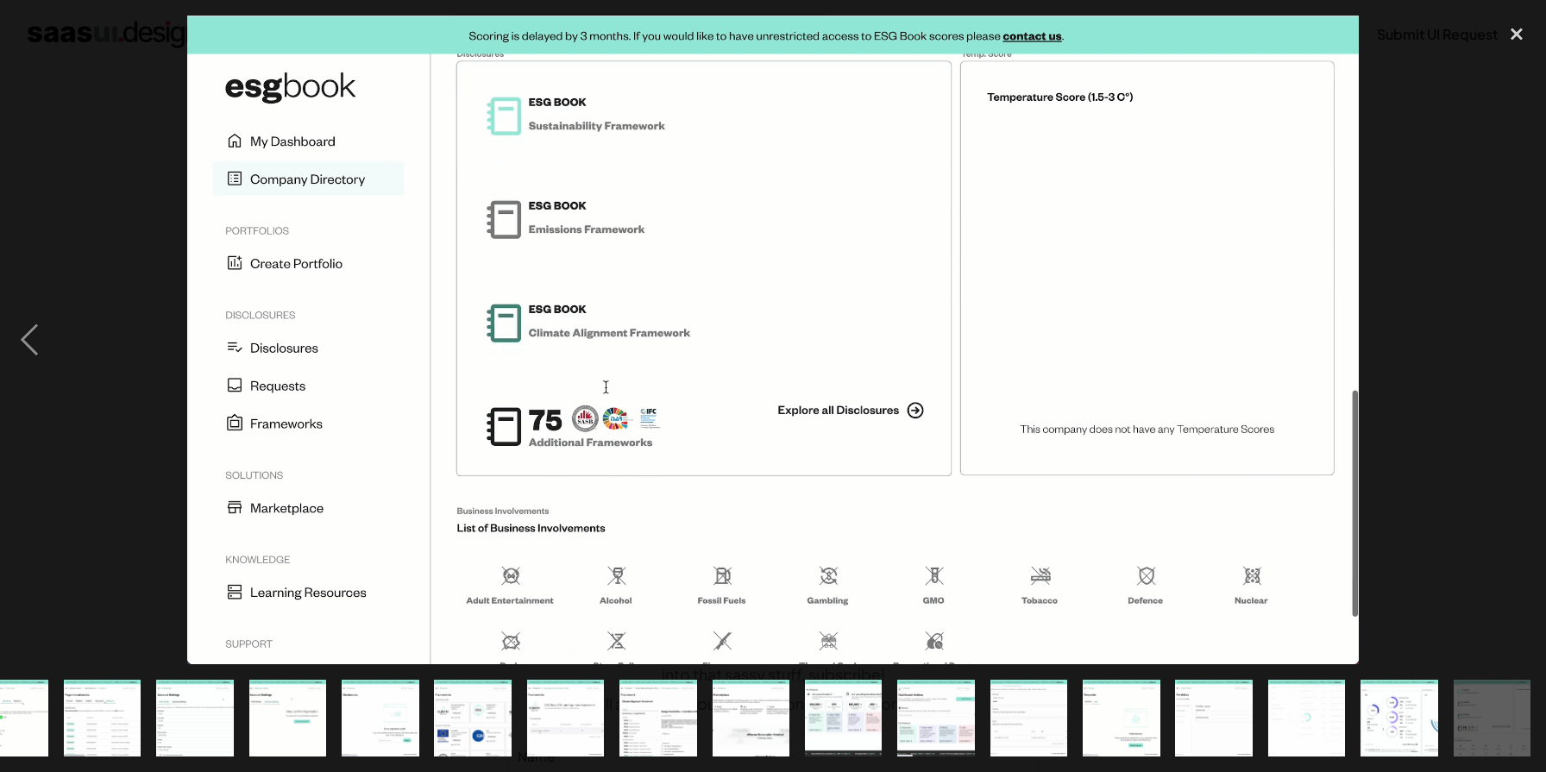
click at [1500, 370] on div "next image" at bounding box center [1516, 340] width 59 height 649
click at [1512, 34] on div "close lightbox" at bounding box center [1516, 35] width 59 height 38
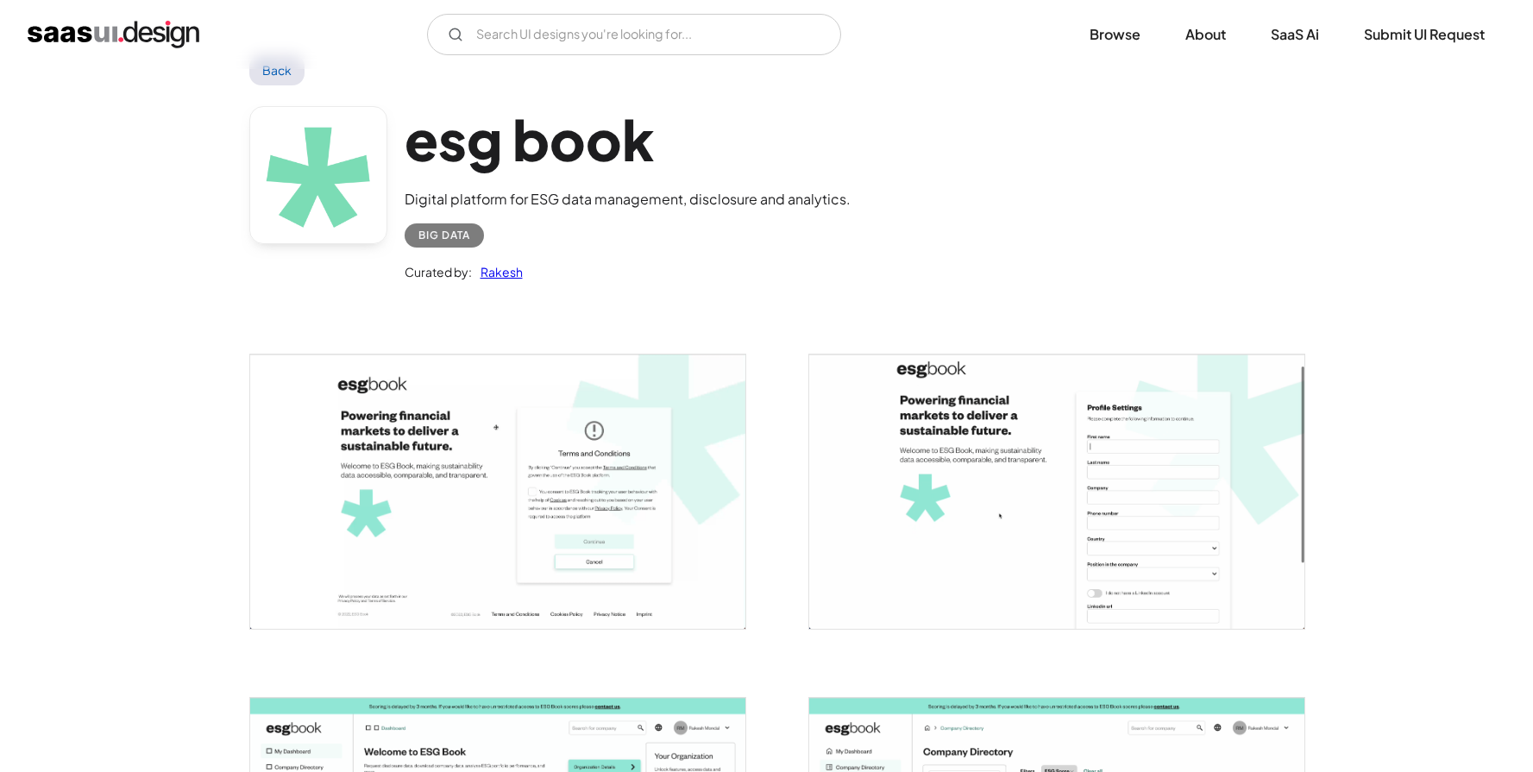
scroll to position [0, 0]
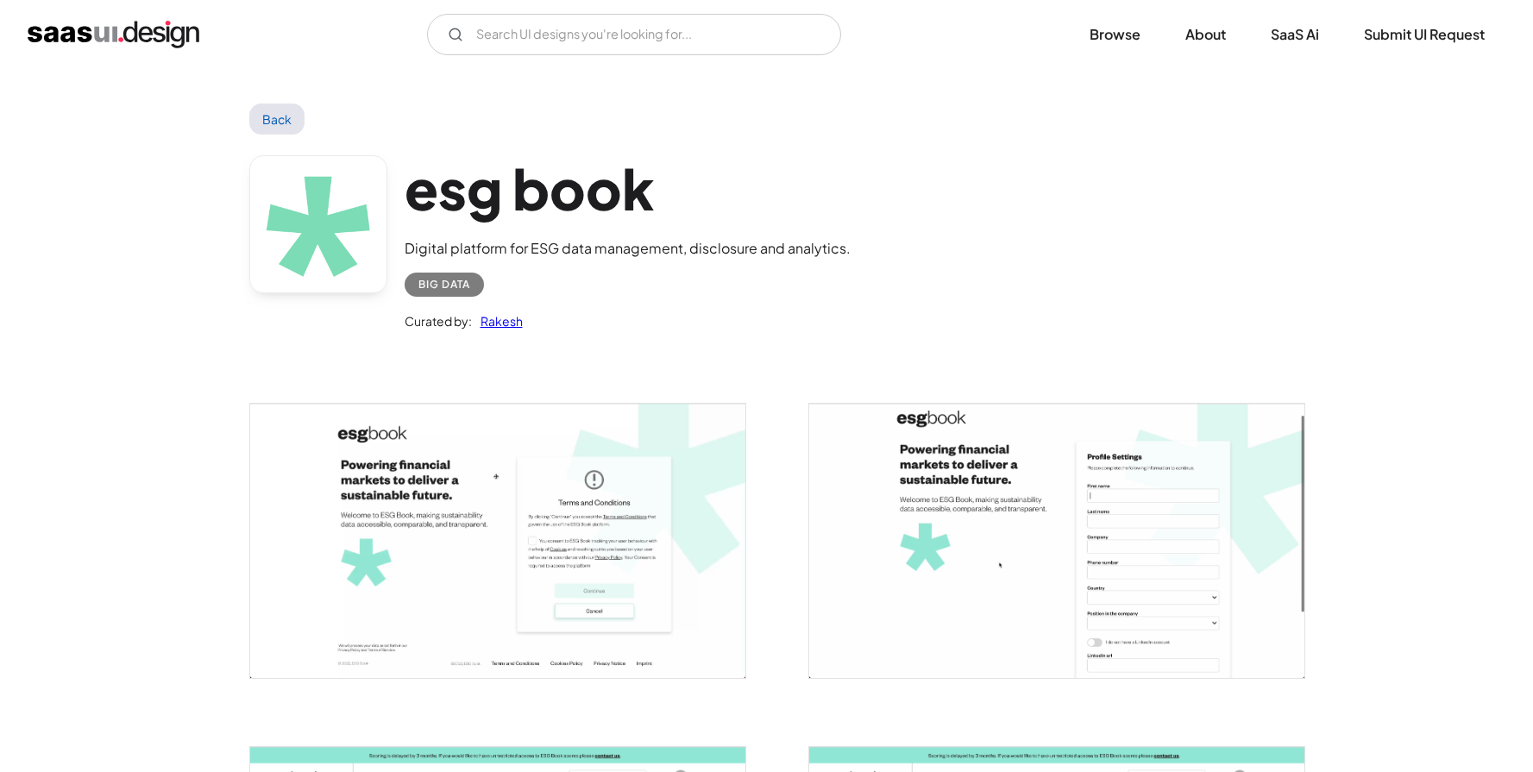
click at [706, 248] on div "Digital platform for ESG data management, disclosure and analytics." at bounding box center [628, 248] width 446 height 21
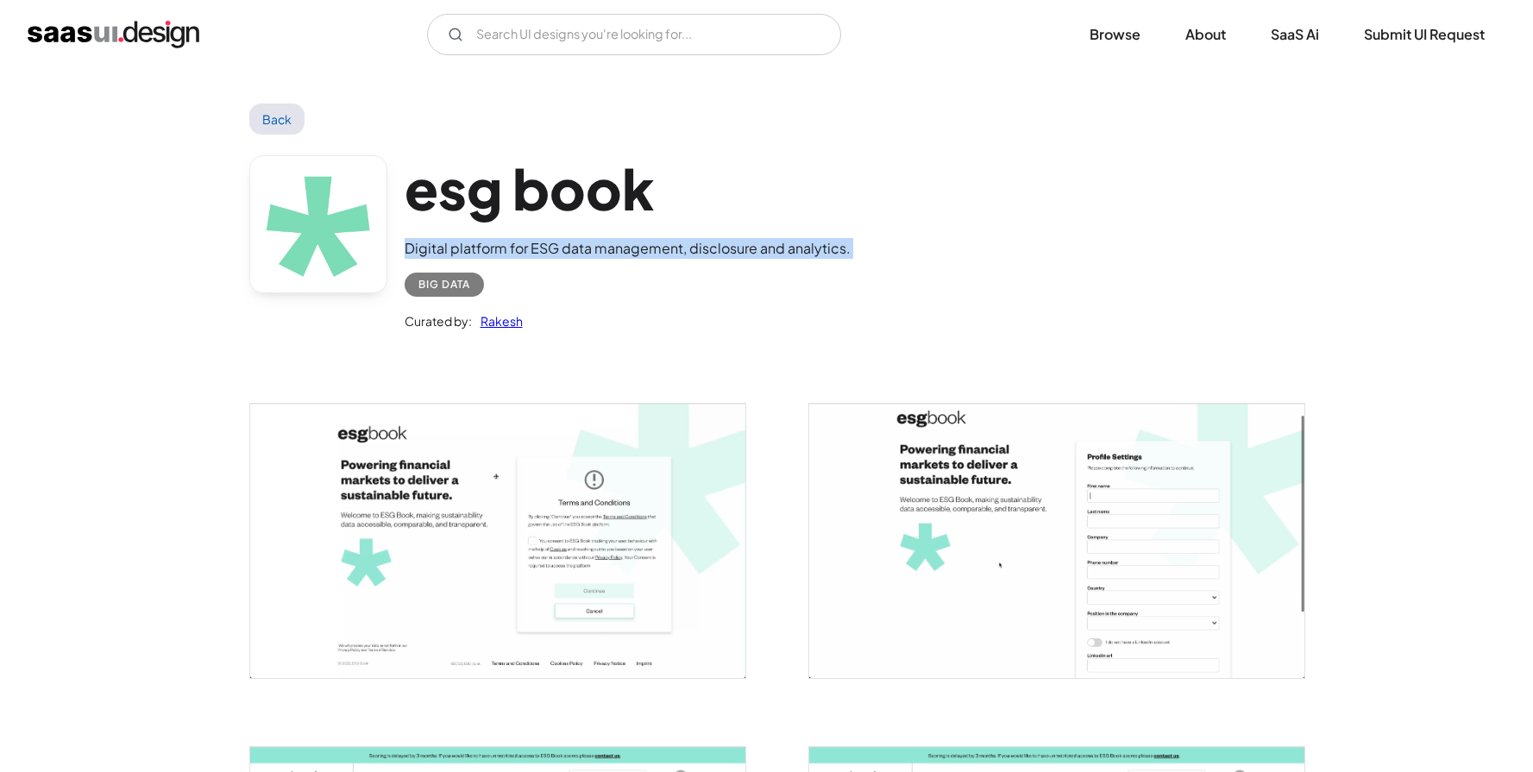
copy div "Digital platform for ESG data management, disclosure and analytics."
click at [286, 104] on link "Back" at bounding box center [277, 119] width 56 height 31
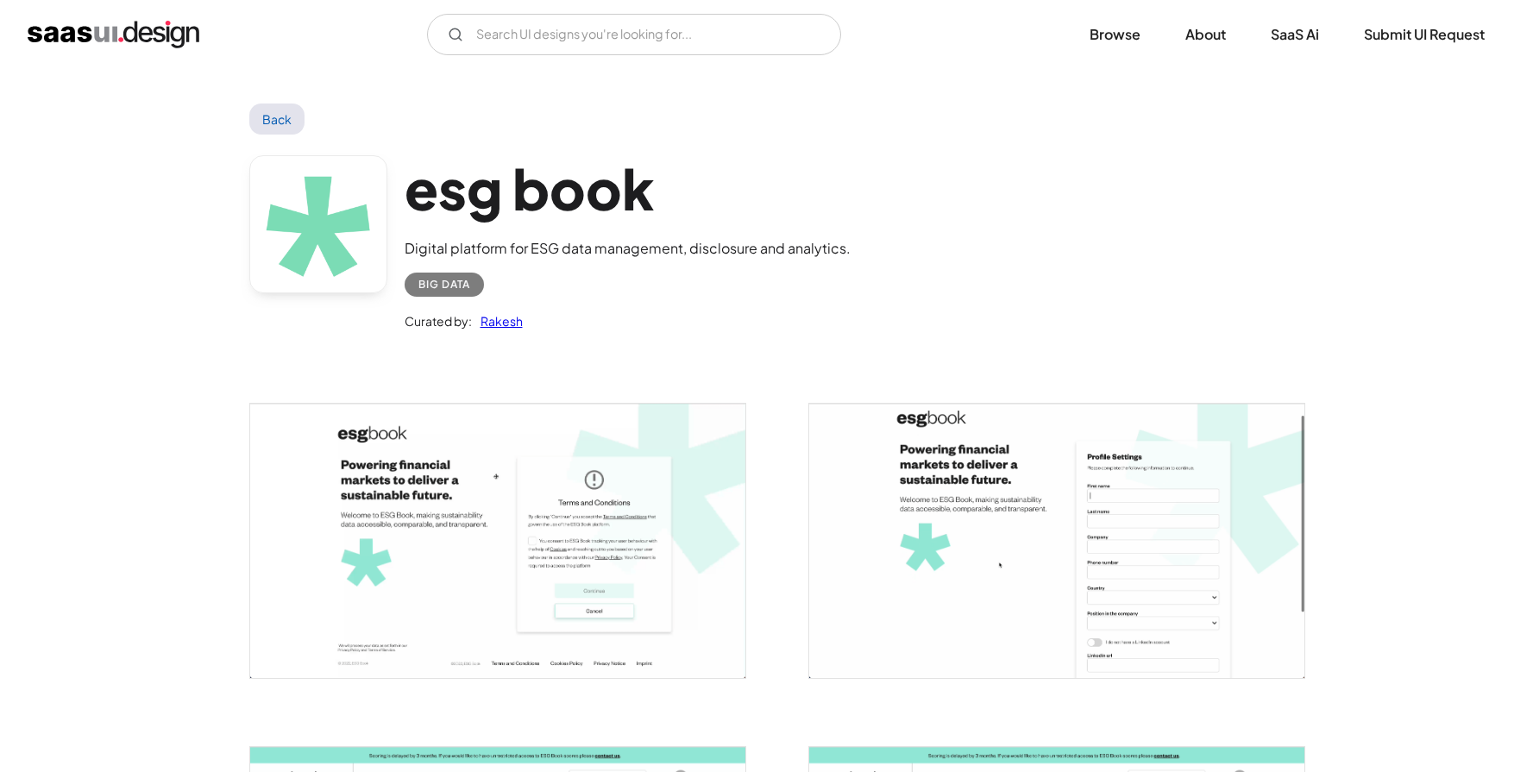
click at [567, 62] on div "V7 Labs Gen AI Application Design Best-in-class data labeling tool. GenAI Close…" at bounding box center [766, 34] width 1533 height 69
click at [285, 121] on link "Back" at bounding box center [277, 119] width 56 height 31
click at [179, 29] on img "home" at bounding box center [114, 35] width 172 height 28
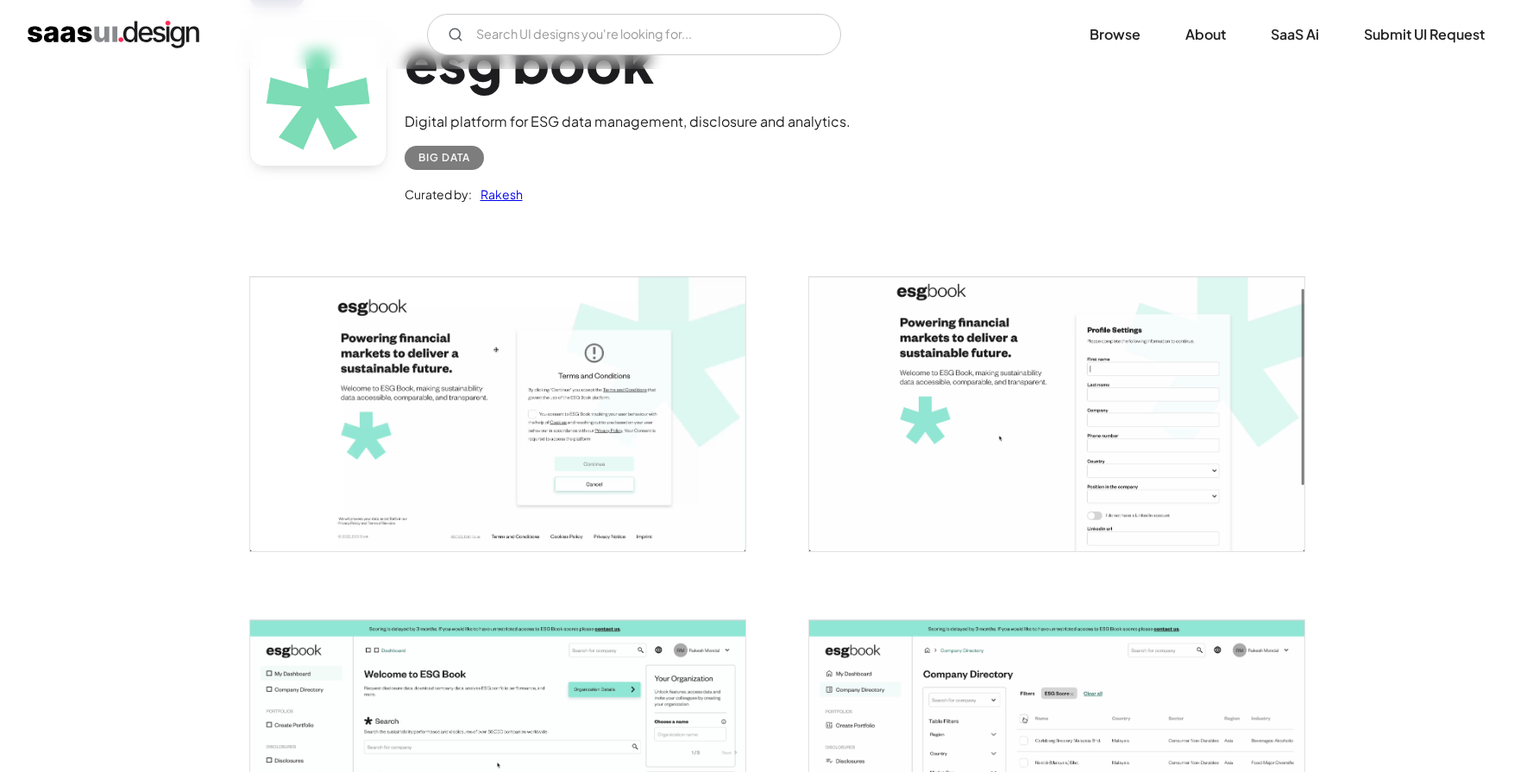
scroll to position [131, 0]
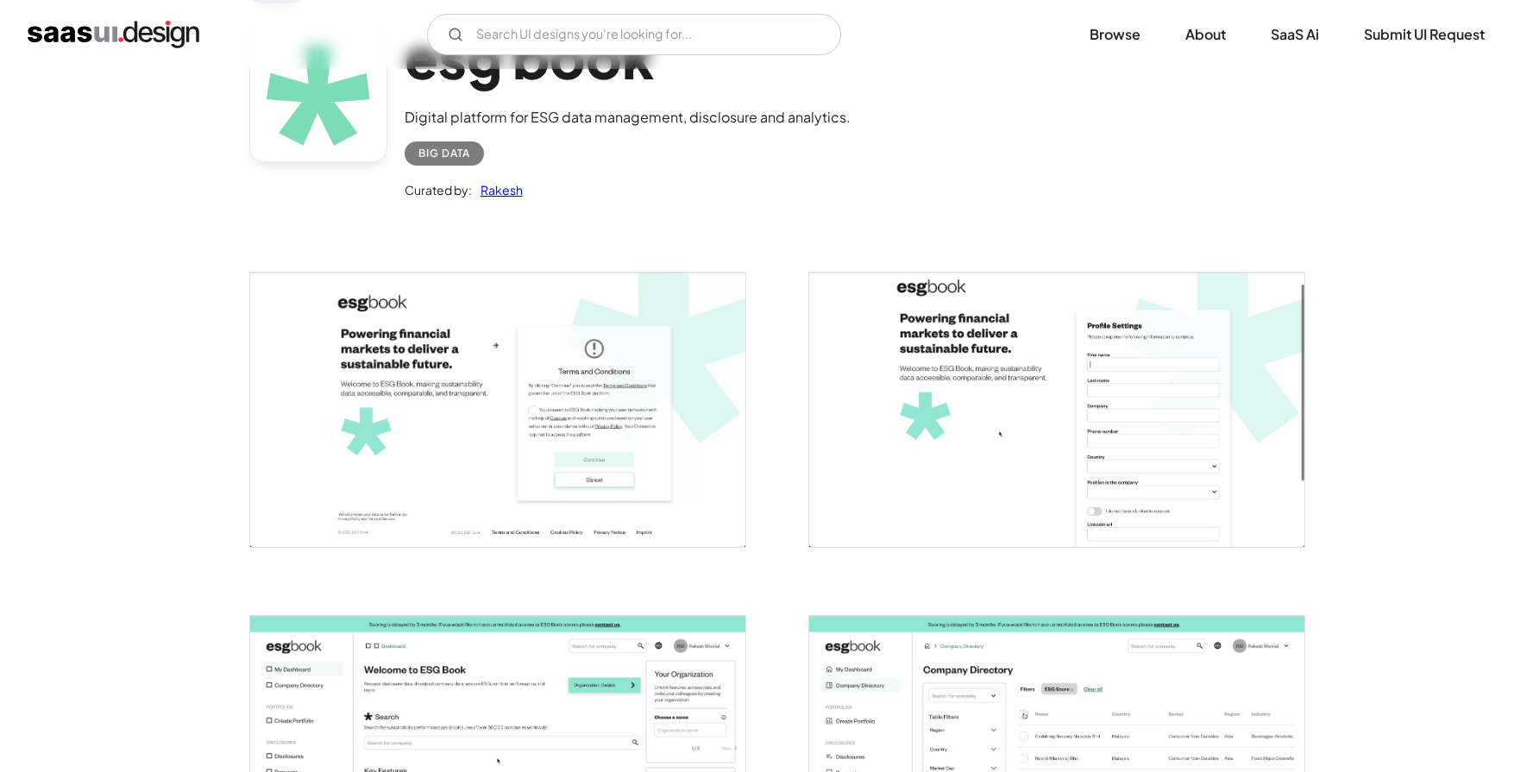
click at [511, 186] on link "Rakesh" at bounding box center [497, 189] width 51 height 21
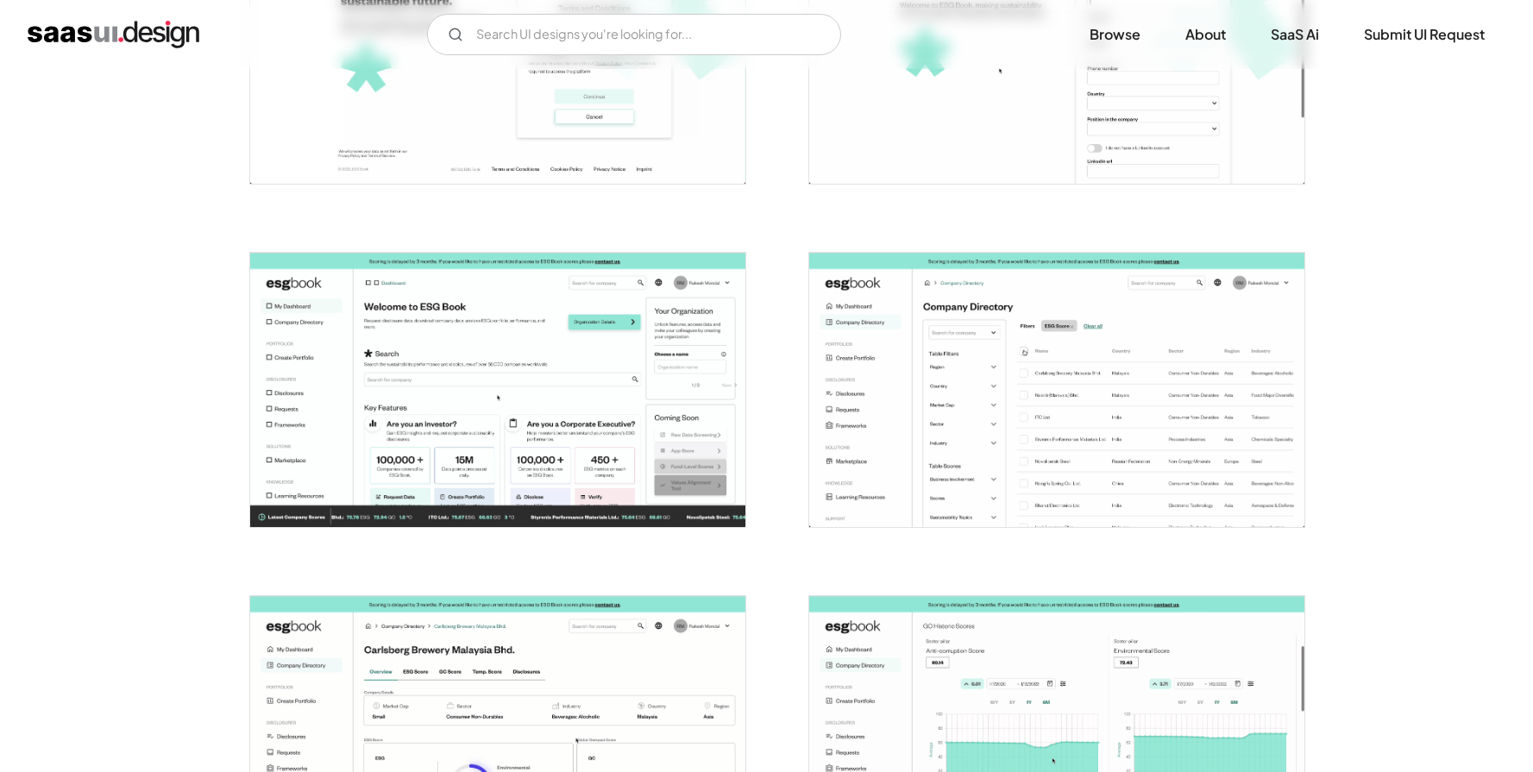
scroll to position [495, 0]
click at [563, 464] on img "open lightbox" at bounding box center [497, 389] width 495 height 274
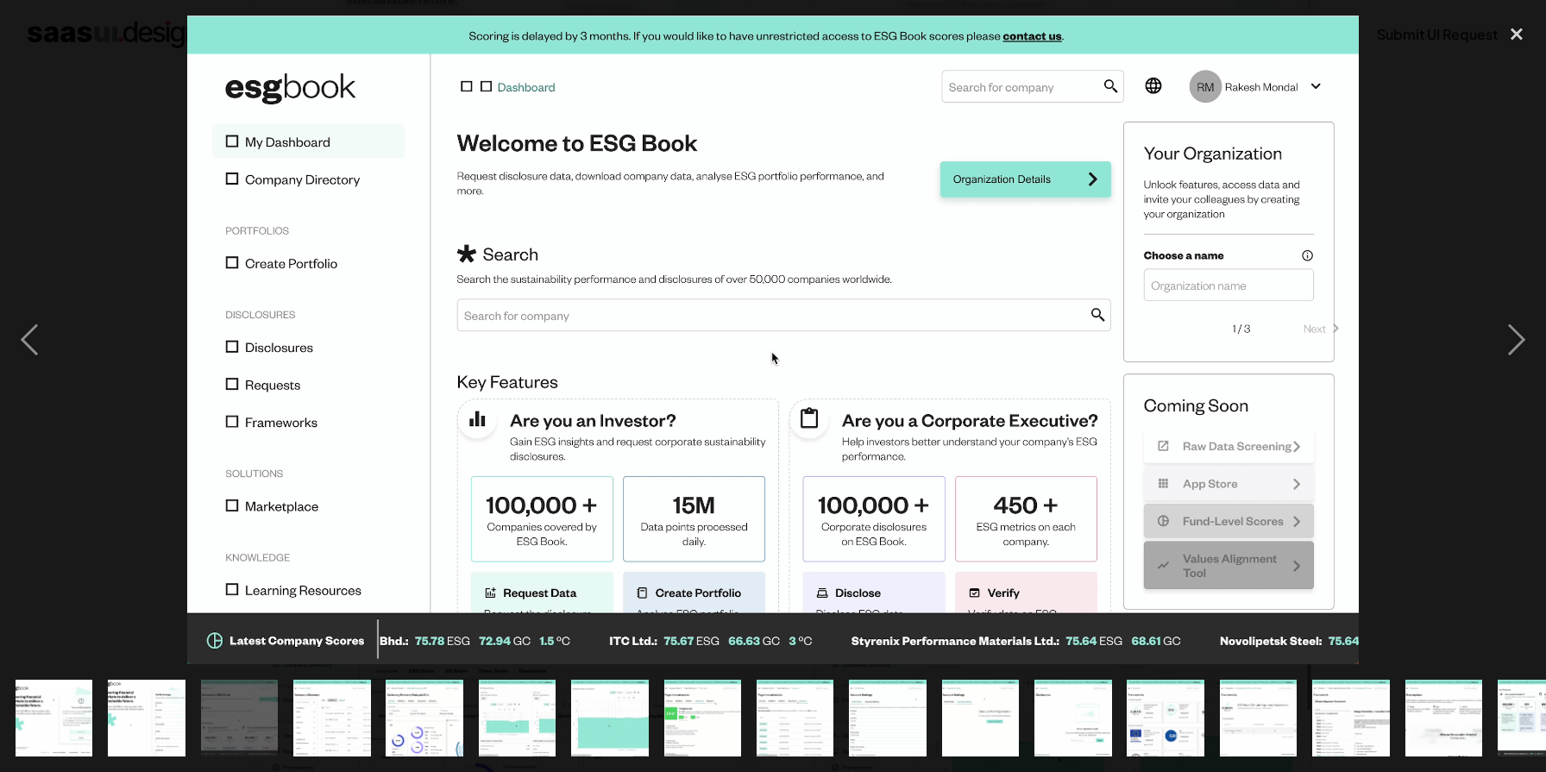
click at [1423, 360] on div at bounding box center [773, 340] width 1546 height 649
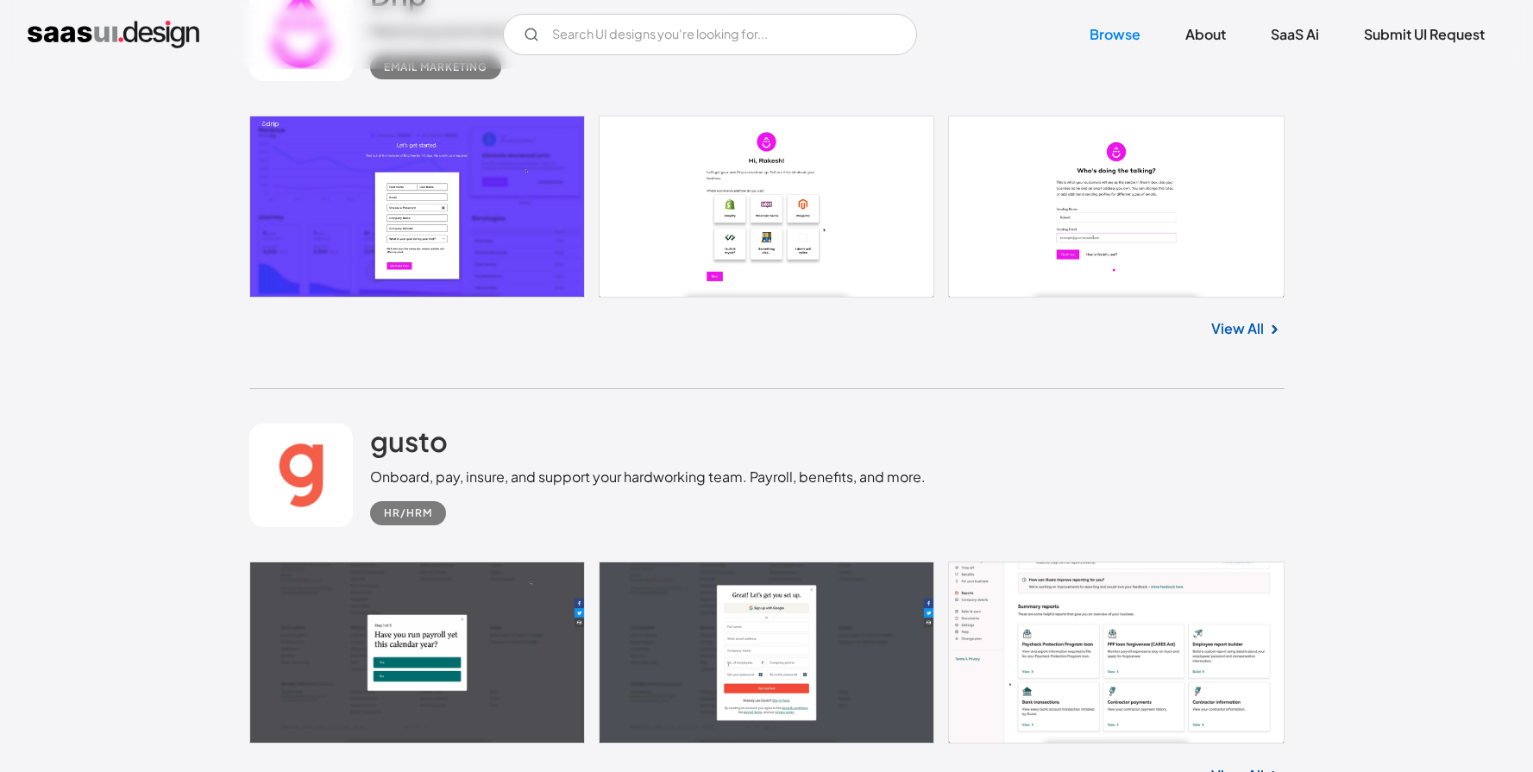
scroll to position [5673, 0]
